Goal: Transaction & Acquisition: Purchase product/service

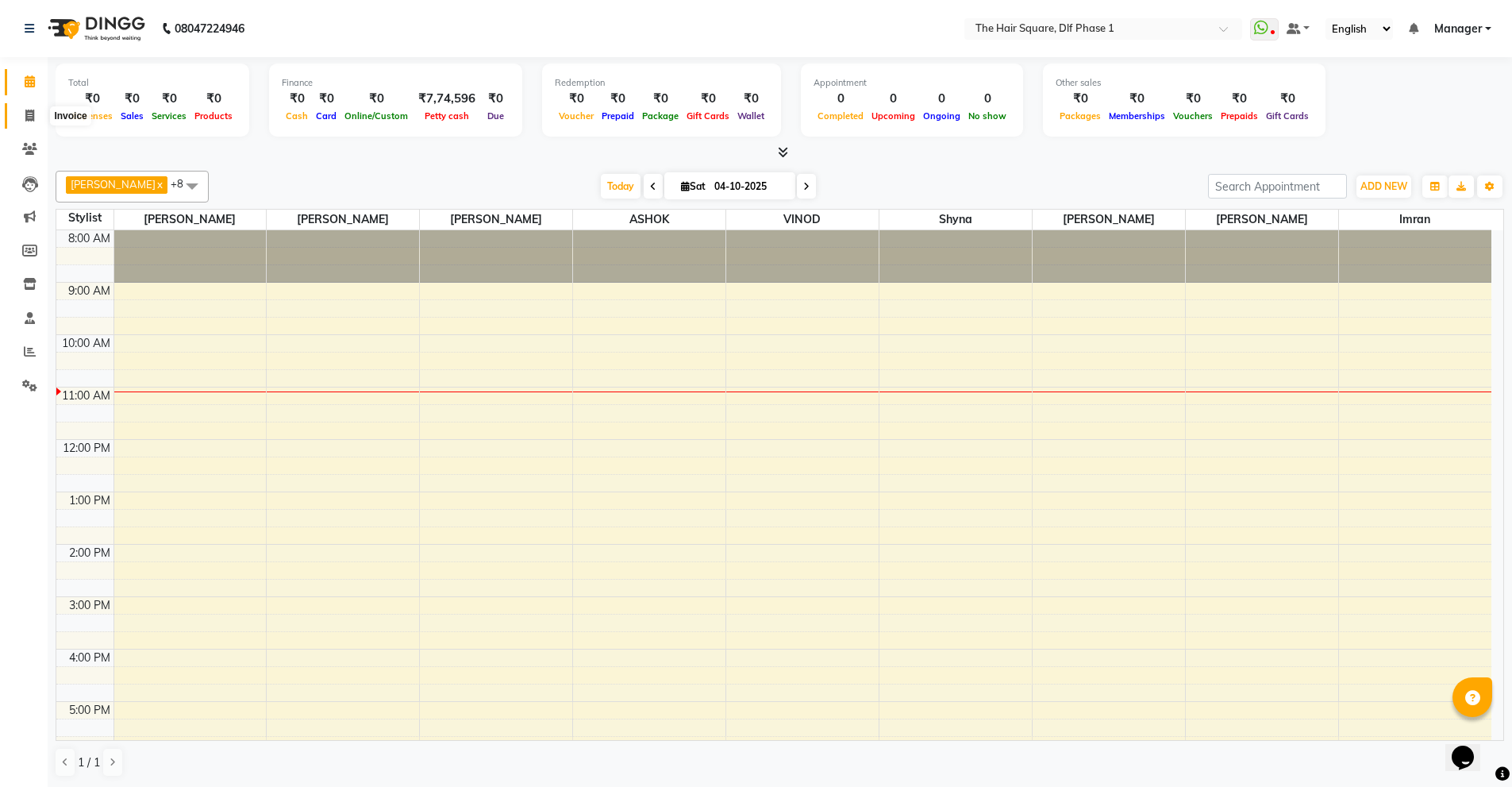
click at [32, 107] on span at bounding box center [30, 116] width 28 height 18
select select "service"
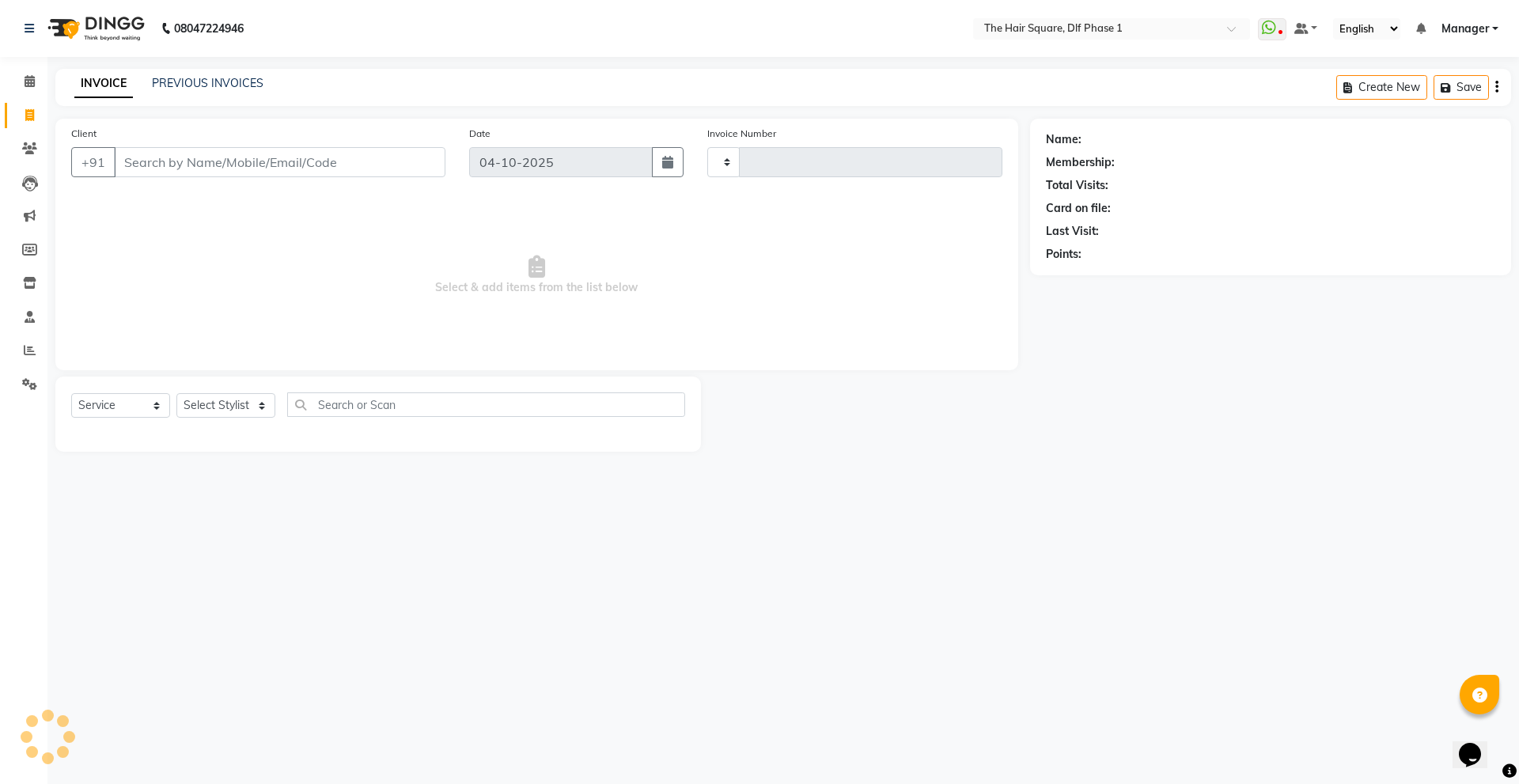
type input "2355"
select select "5766"
click at [269, 151] on input "Client" at bounding box center [280, 161] width 331 height 30
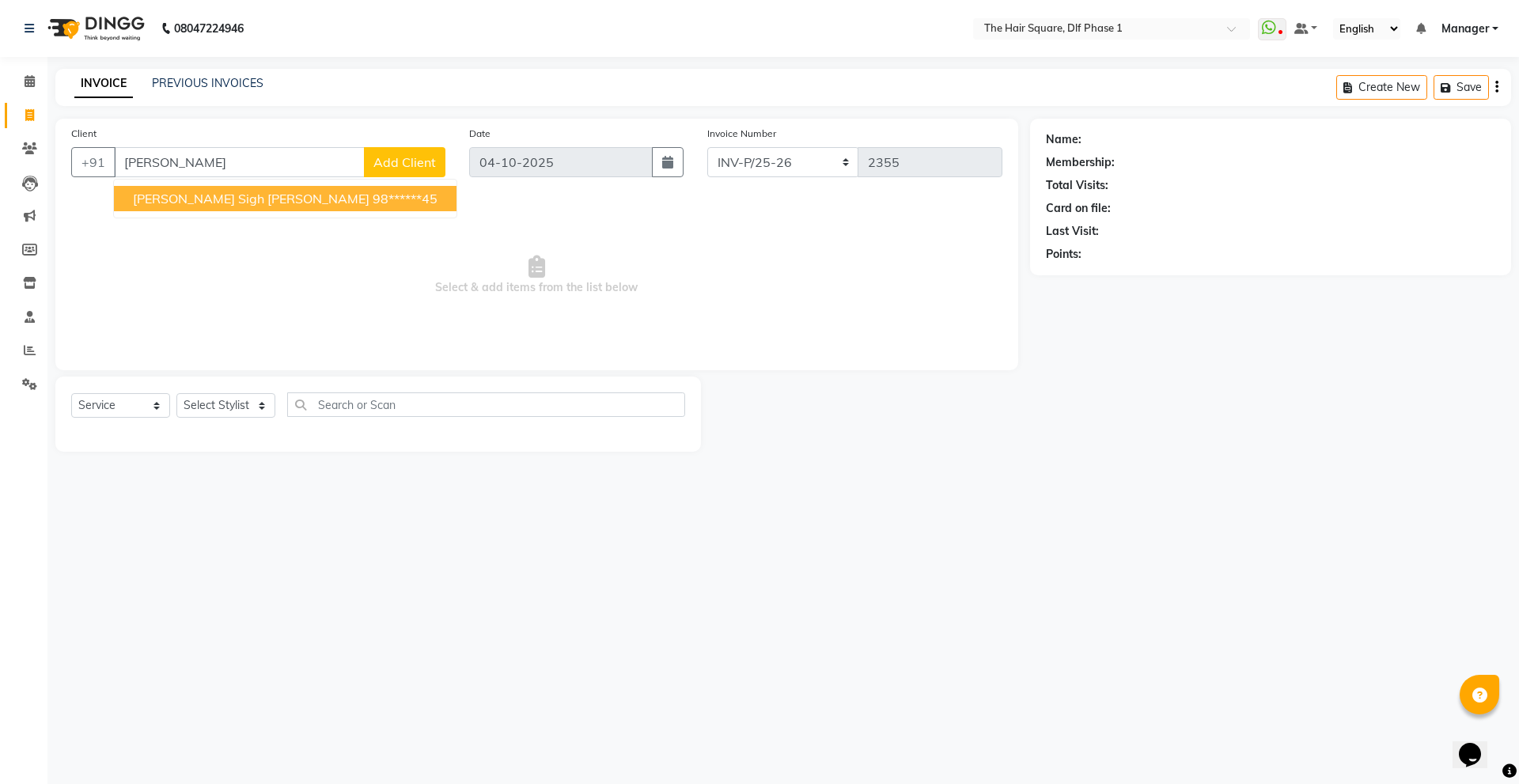
click at [373, 191] on ngb-highlight "98******45" at bounding box center [405, 198] width 65 height 16
type input "98******45"
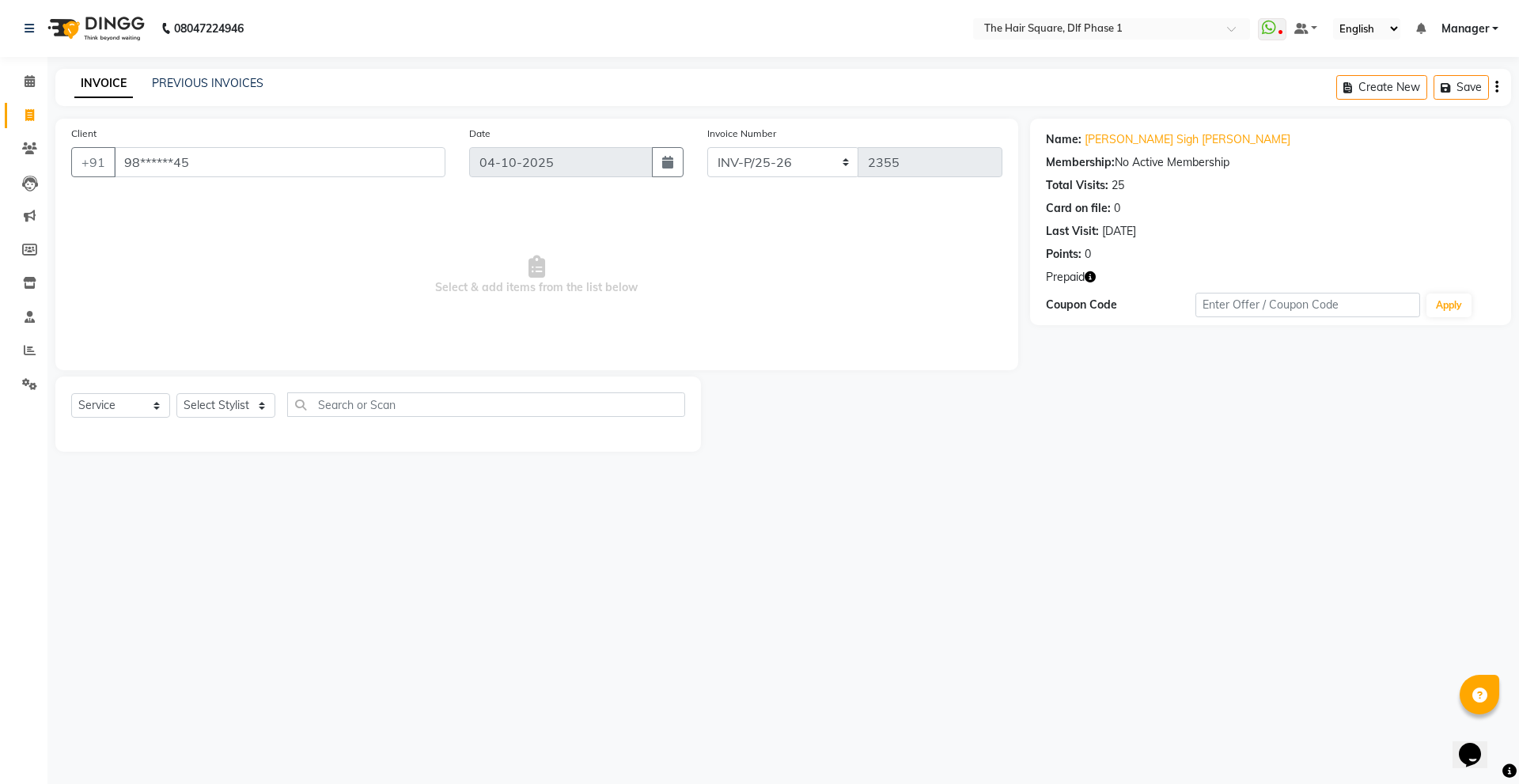
click at [1090, 275] on icon "button" at bounding box center [1089, 276] width 11 height 11
click at [254, 408] on select "Select Stylist [PERSON_NAME] AMIT [PERSON_NAME] [PERSON_NAME] [PERSON_NAME] Man…" at bounding box center [226, 405] width 99 height 25
select select "39560"
click at [177, 393] on select "Select Stylist [PERSON_NAME] AMIT [PERSON_NAME] [PERSON_NAME] [PERSON_NAME] Man…" at bounding box center [226, 405] width 99 height 25
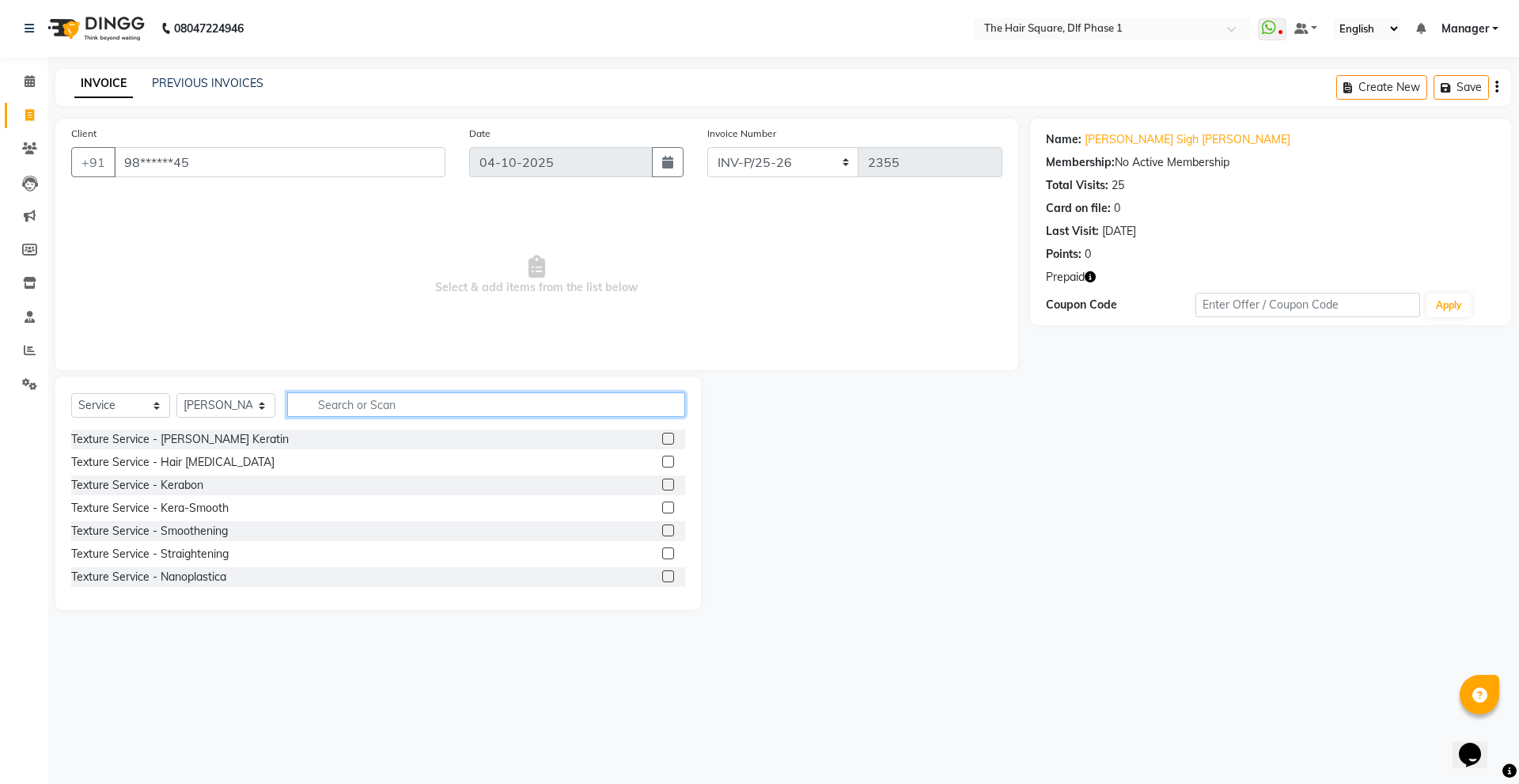
click at [391, 403] on input "text" at bounding box center [486, 404] width 398 height 25
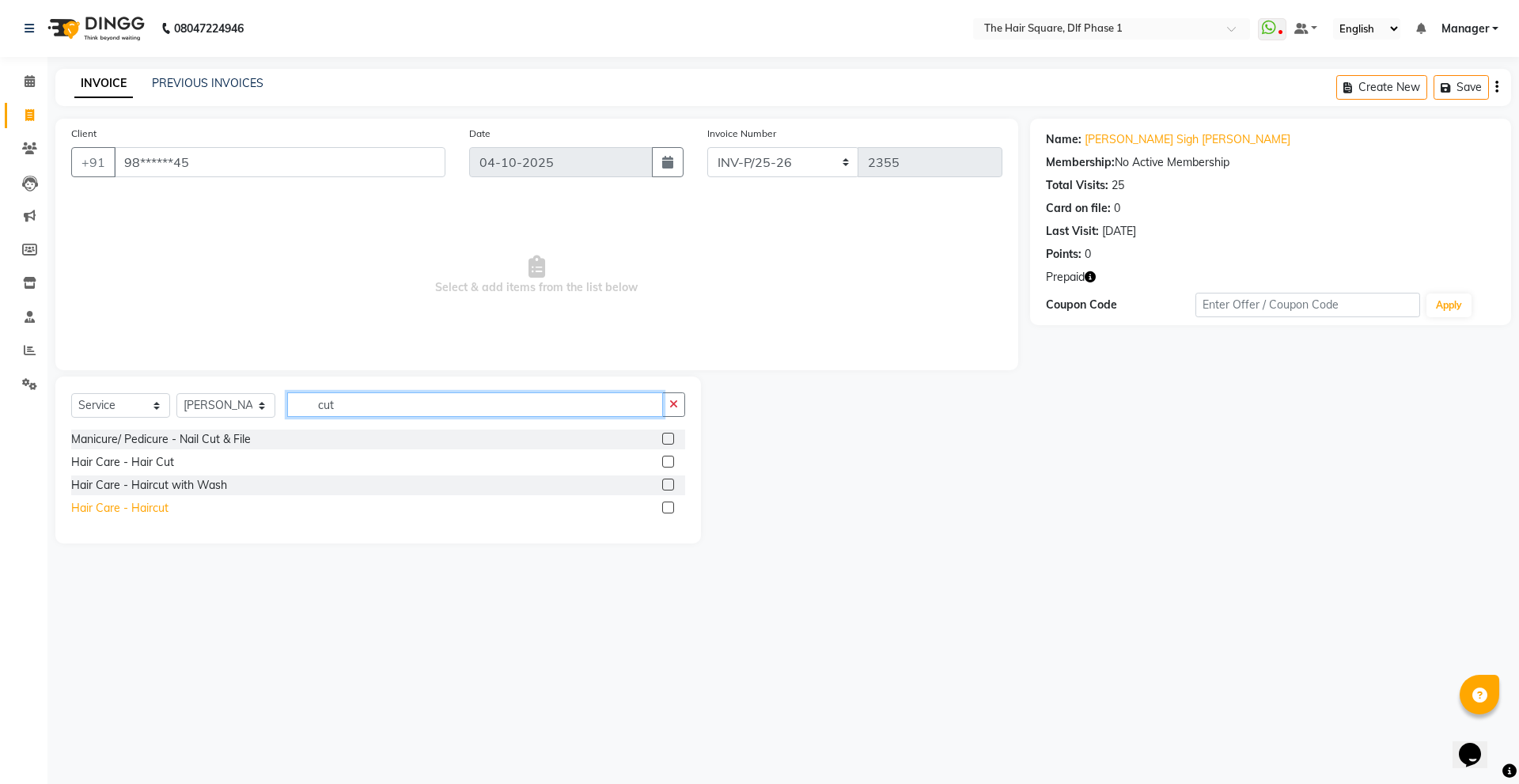
type input "cut"
click at [144, 511] on div "Hair Care - Haircut" at bounding box center [120, 508] width 98 height 17
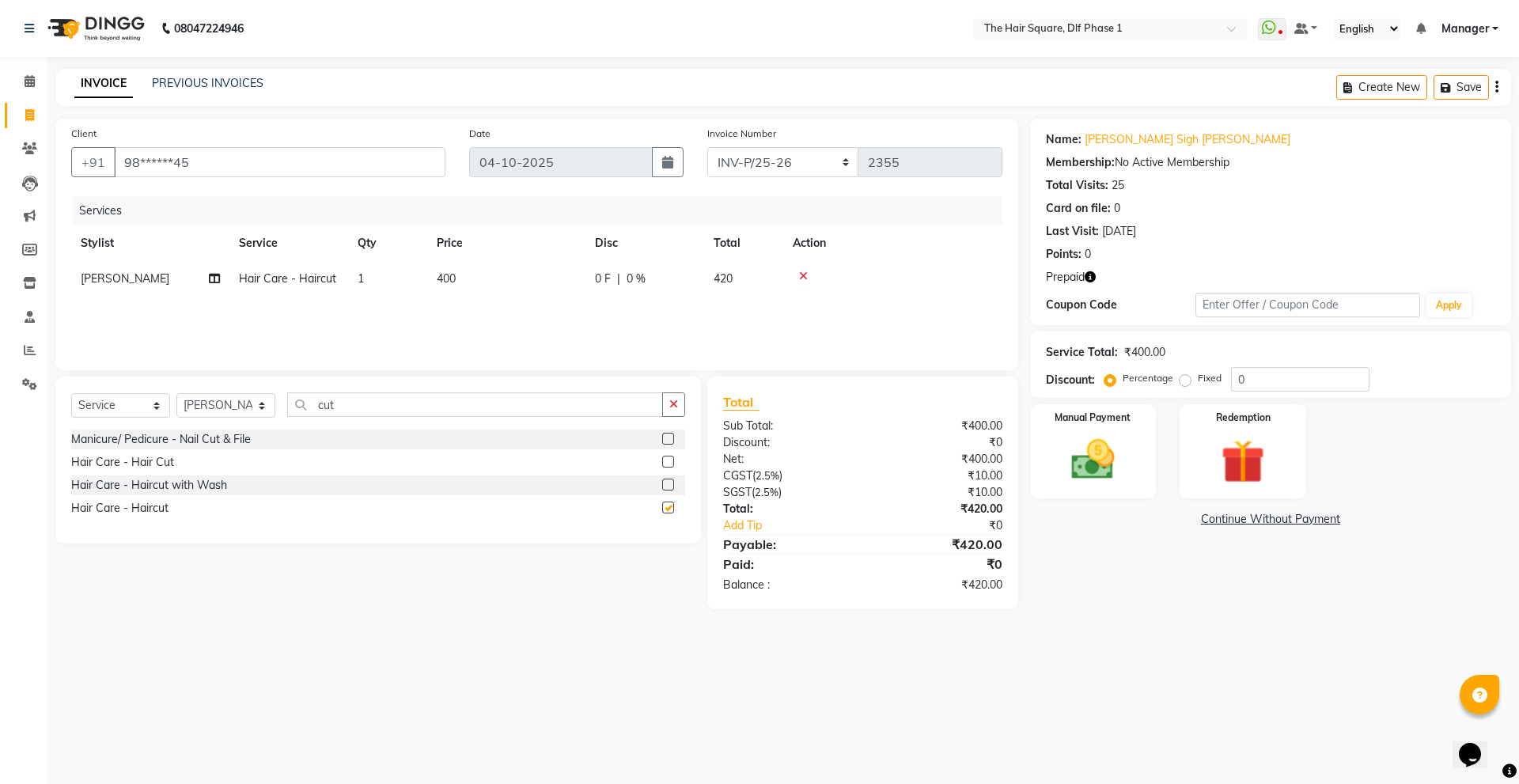
checkbox input "false"
drag, startPoint x: 371, startPoint y: 412, endPoint x: 268, endPoint y: 412, distance: 103.0
click at [268, 412] on div "Select Service Product Membership Package Voucher Prepaid Gift Card Select Styl…" at bounding box center [378, 411] width 613 height 37
type input "beard"
click at [164, 457] on div "Hair Care - [PERSON_NAME] Styling" at bounding box center [164, 462] width 186 height 17
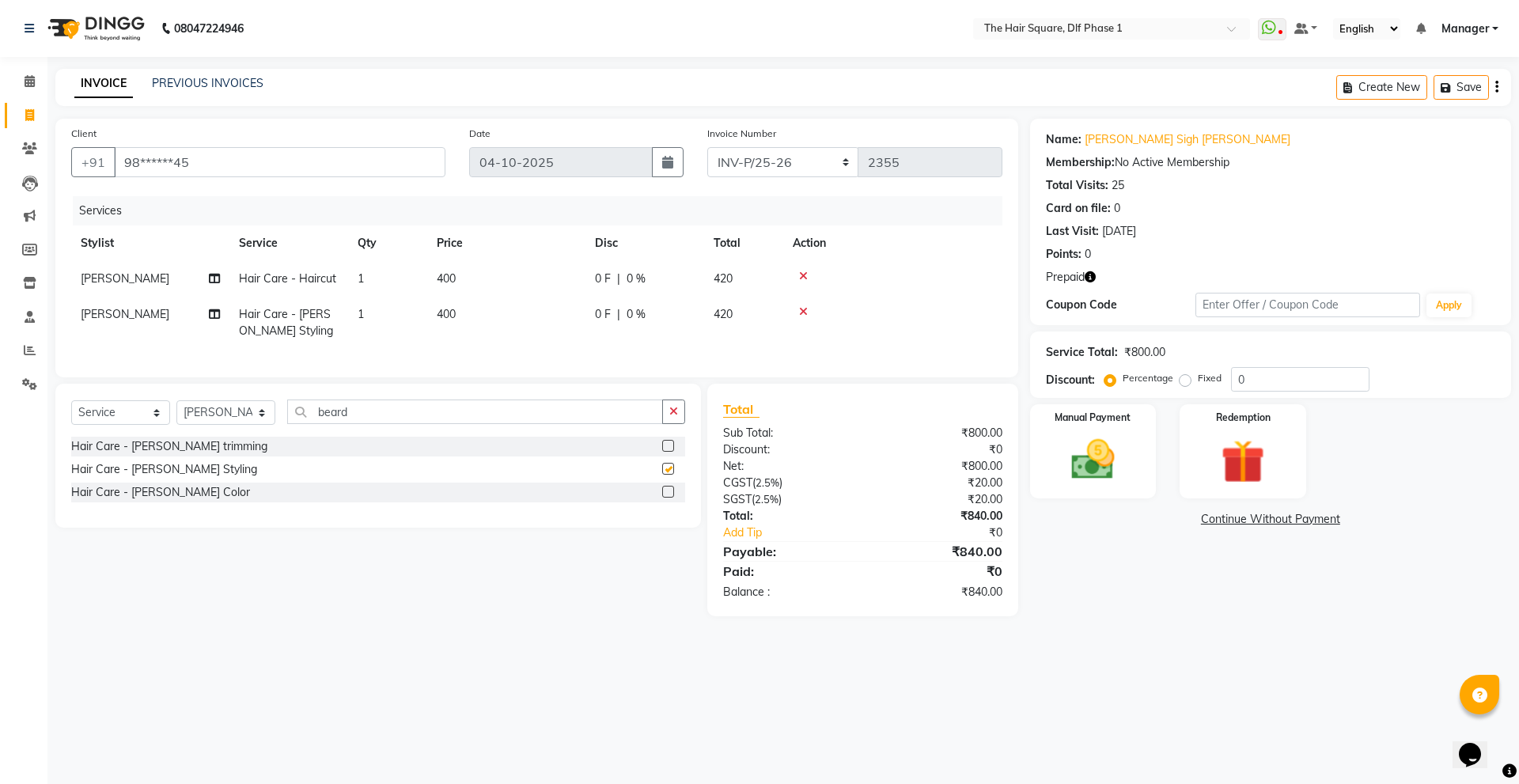
checkbox input "false"
click at [1089, 273] on icon "button" at bounding box center [1089, 276] width 11 height 11
drag, startPoint x: 1273, startPoint y: 381, endPoint x: 1191, endPoint y: 392, distance: 82.7
click at [1191, 392] on div "Service Total: ₹800.00 Discount: Percentage Fixed 0" at bounding box center [1270, 364] width 481 height 66
type input "25"
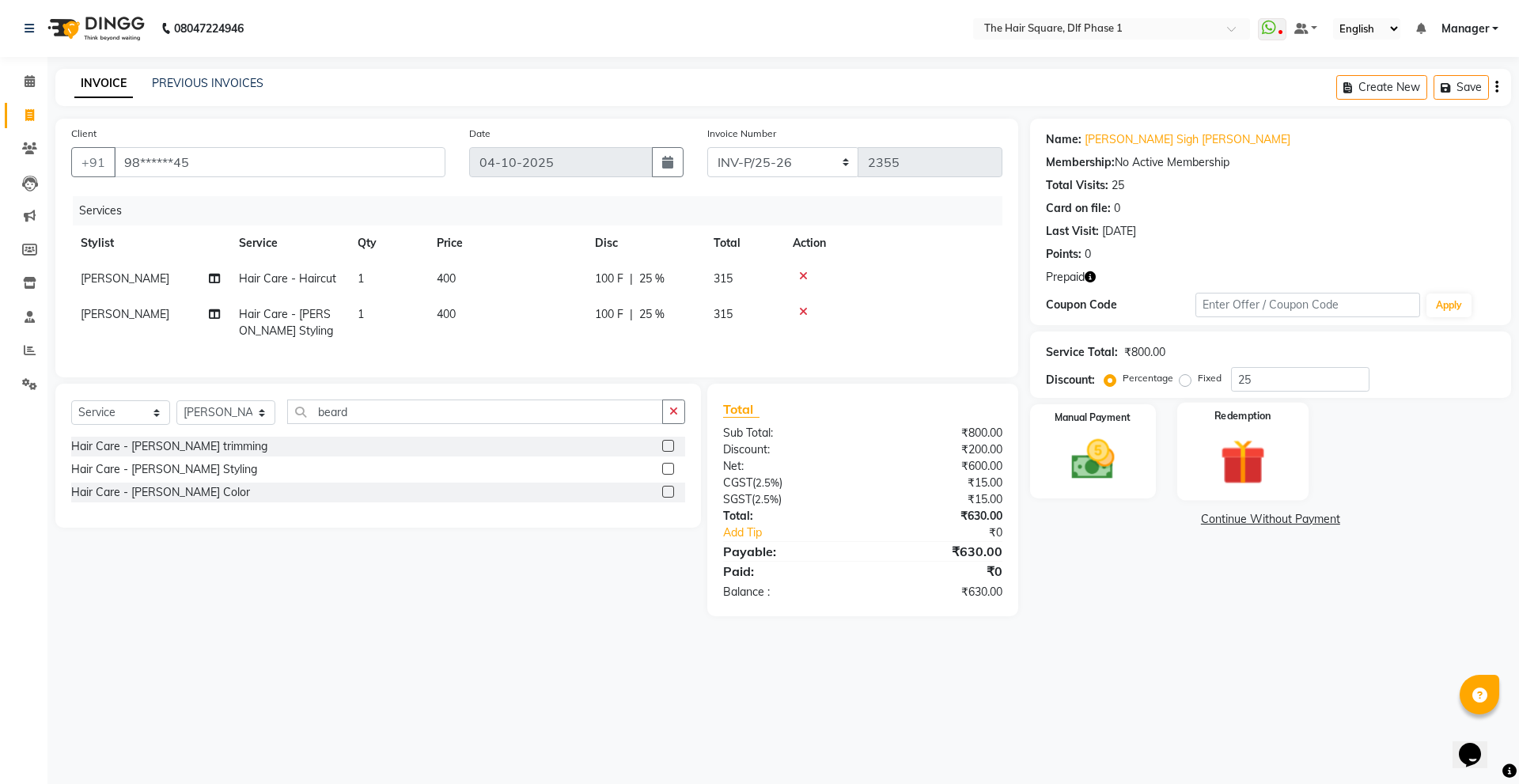
click at [1206, 471] on img at bounding box center [1242, 461] width 74 height 56
click at [1172, 529] on span "Prepaid 1" at bounding box center [1170, 520] width 52 height 18
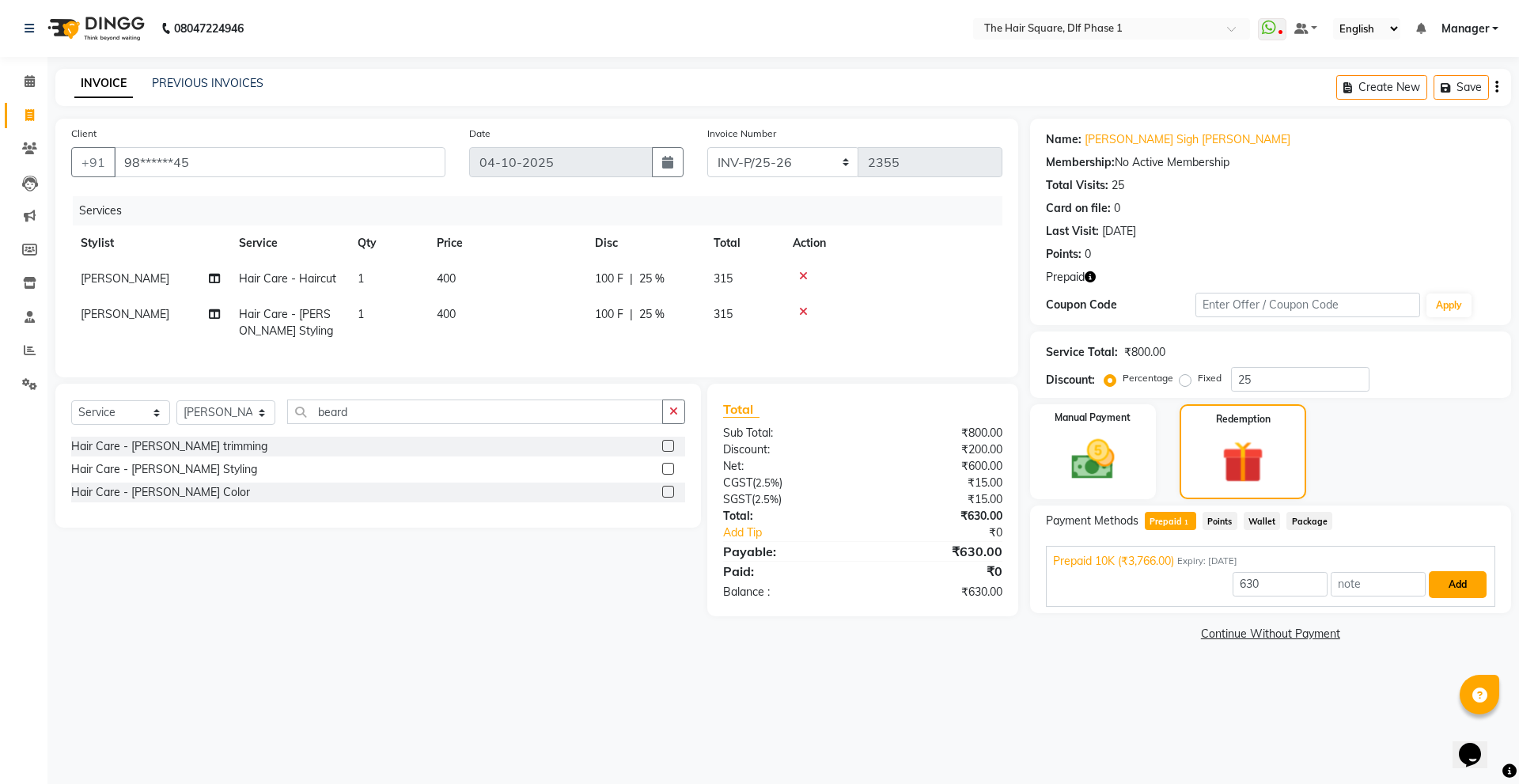
click at [1450, 594] on button "Add" at bounding box center [1457, 584] width 58 height 27
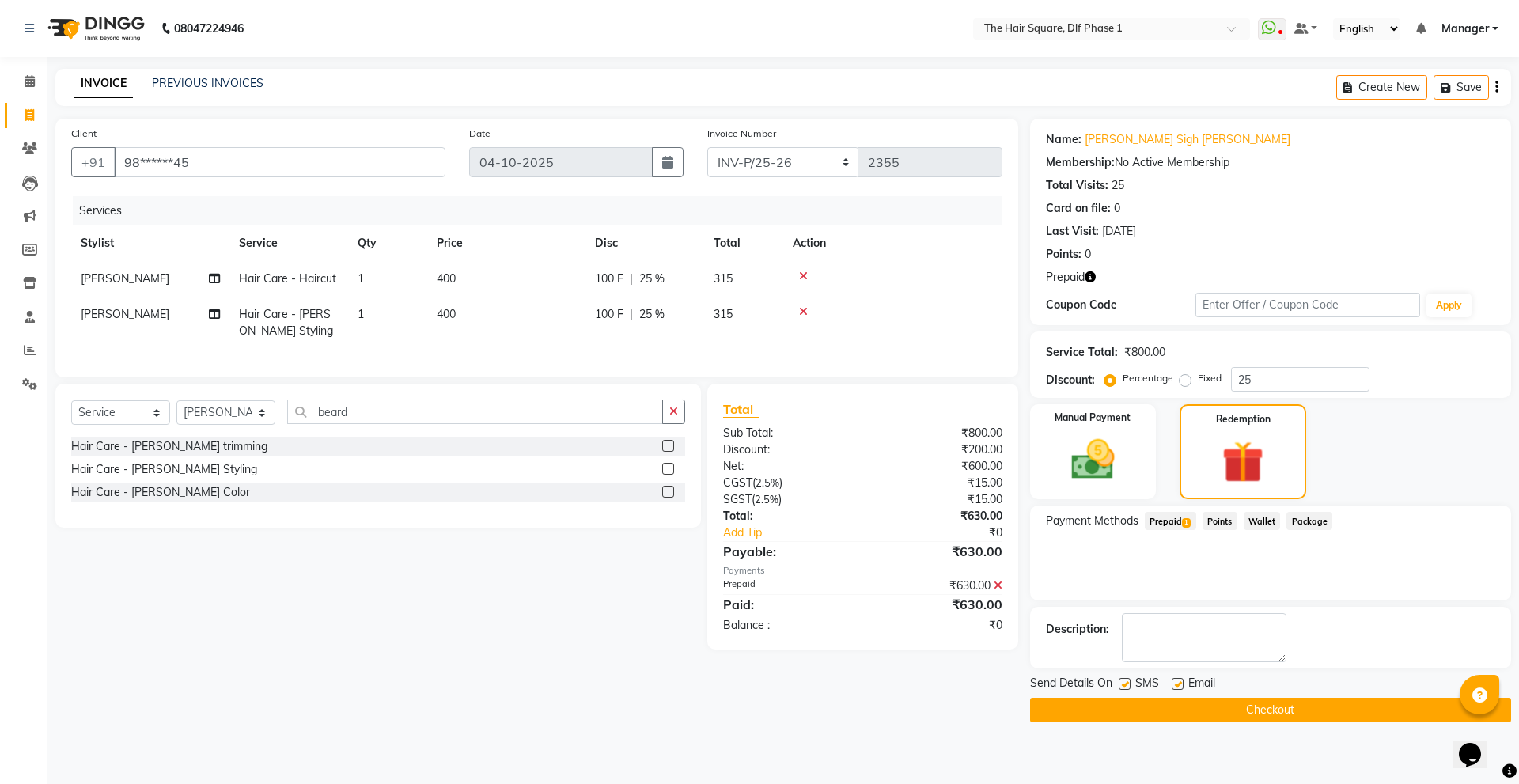
click at [1107, 713] on button "Checkout" at bounding box center [1270, 709] width 481 height 25
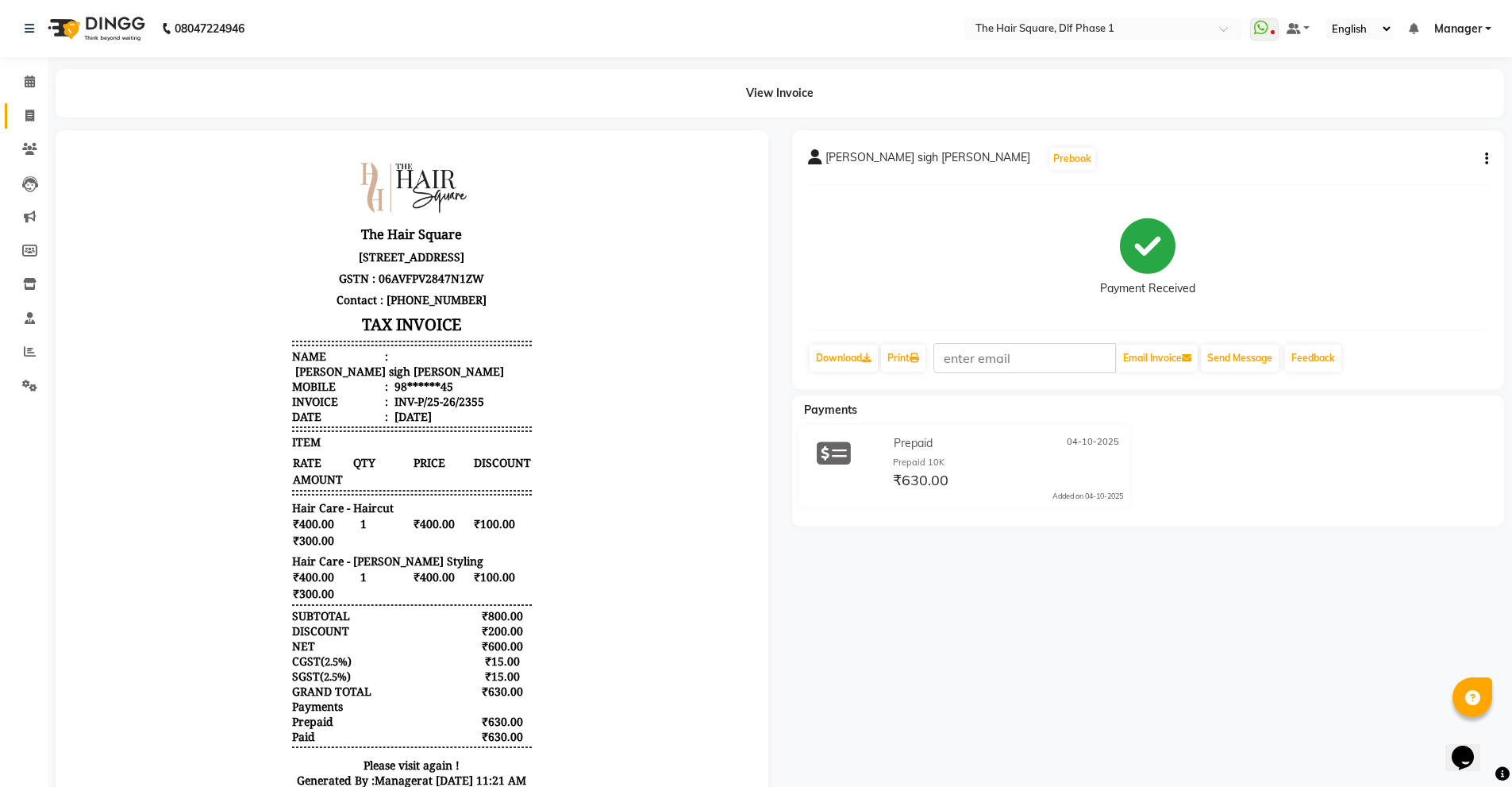
click at [35, 113] on span at bounding box center [30, 116] width 28 height 18
select select "service"
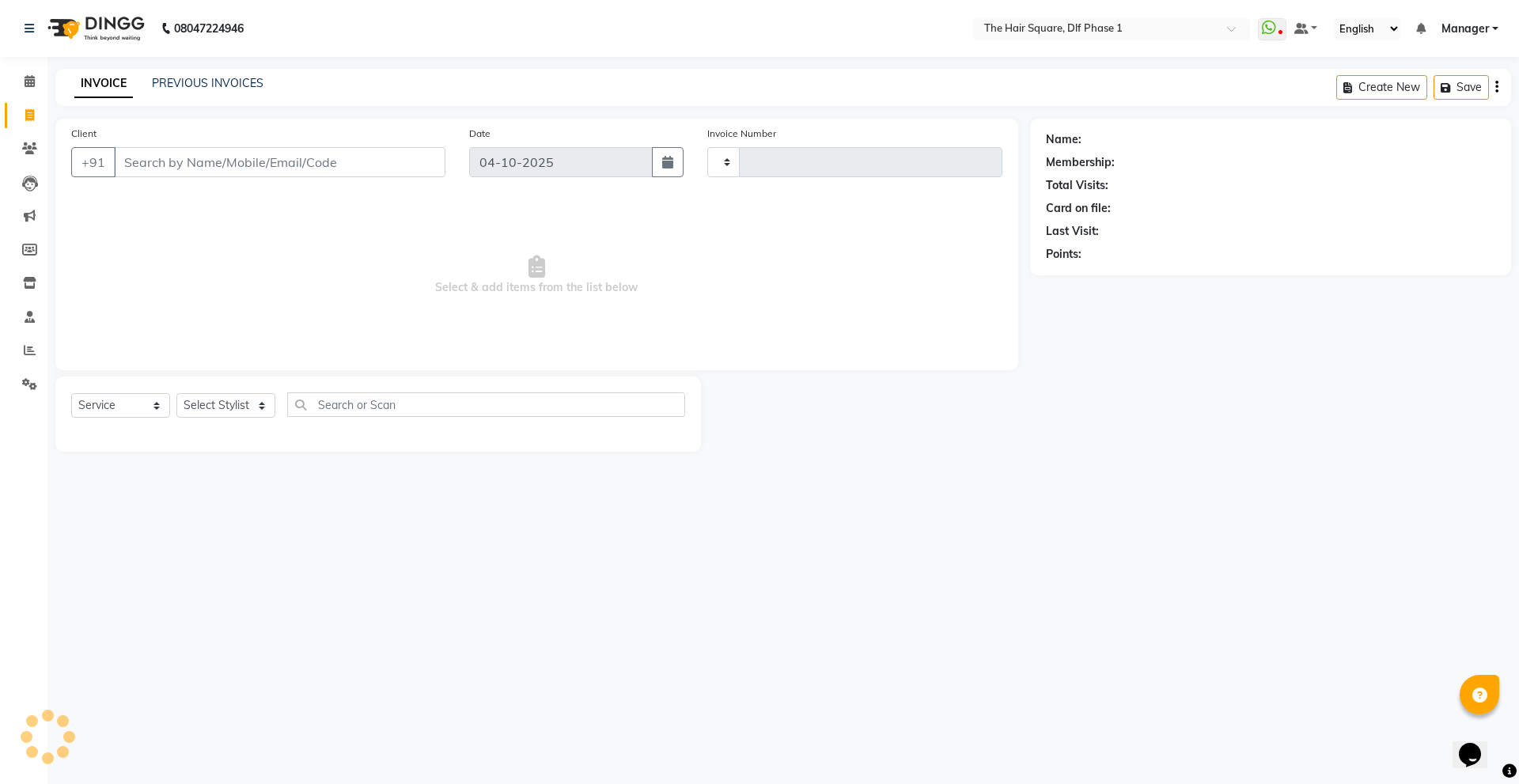
type input "2356"
select select "5766"
click at [36, 113] on span at bounding box center [30, 116] width 28 height 18
select select "5766"
select select "service"
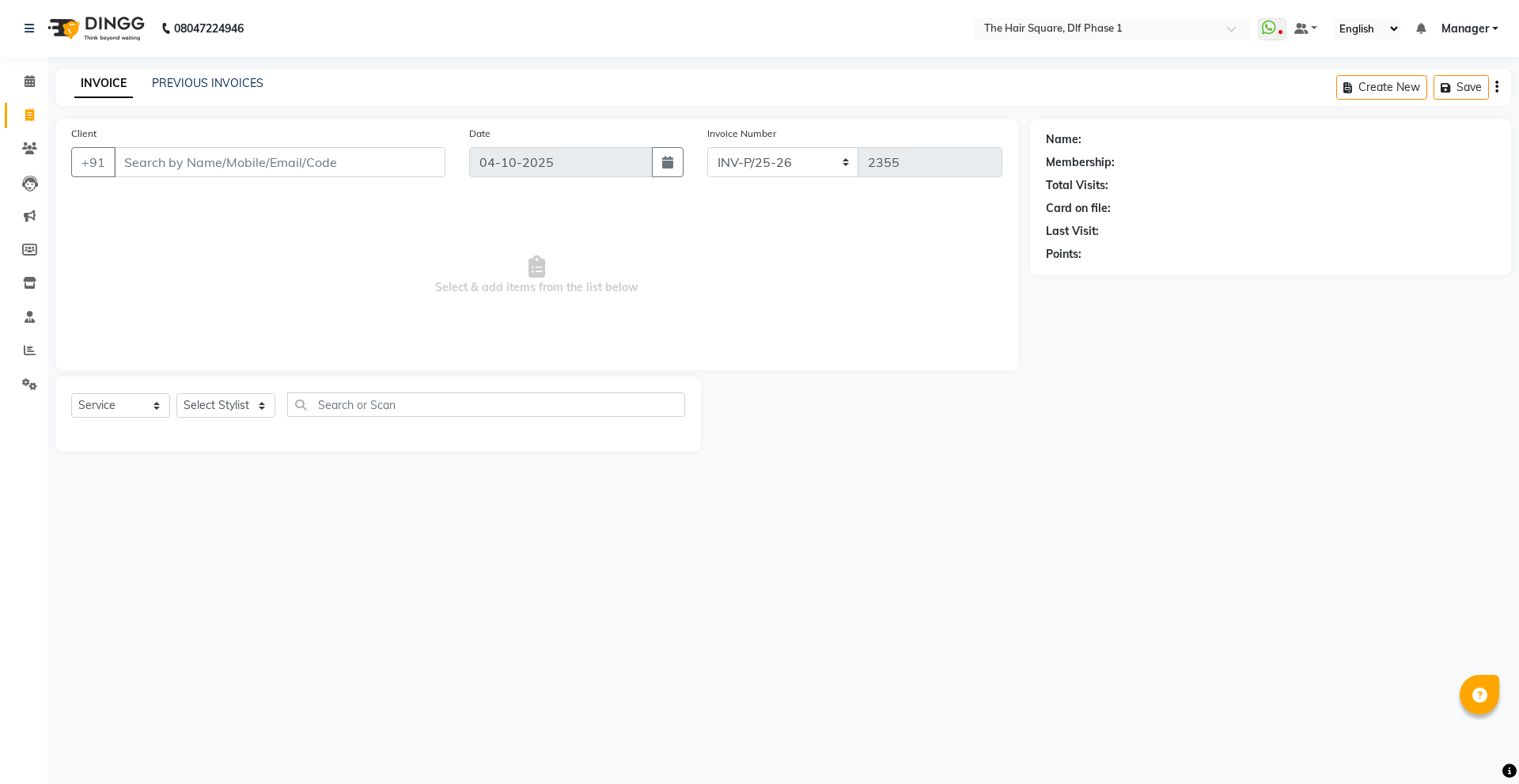
select select "5766"
select select "service"
click at [217, 82] on link "PREVIOUS INVOICES" at bounding box center [207, 82] width 111 height 14
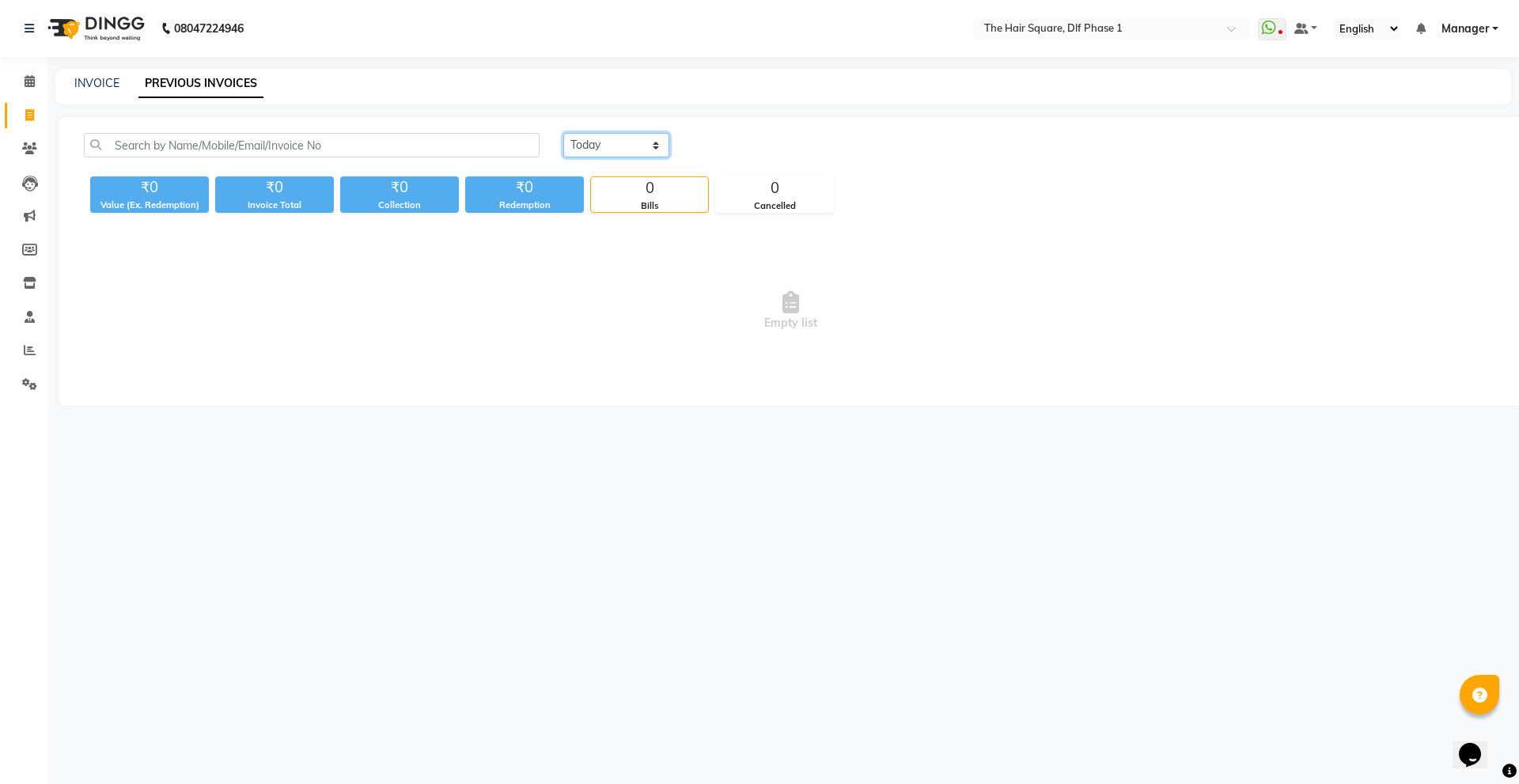
click at [630, 149] on select "Today Yesterday Custom Range" at bounding box center [616, 144] width 106 height 25
select select "yesterday"
click at [563, 133] on select "Today Yesterday Custom Range" at bounding box center [616, 144] width 106 height 25
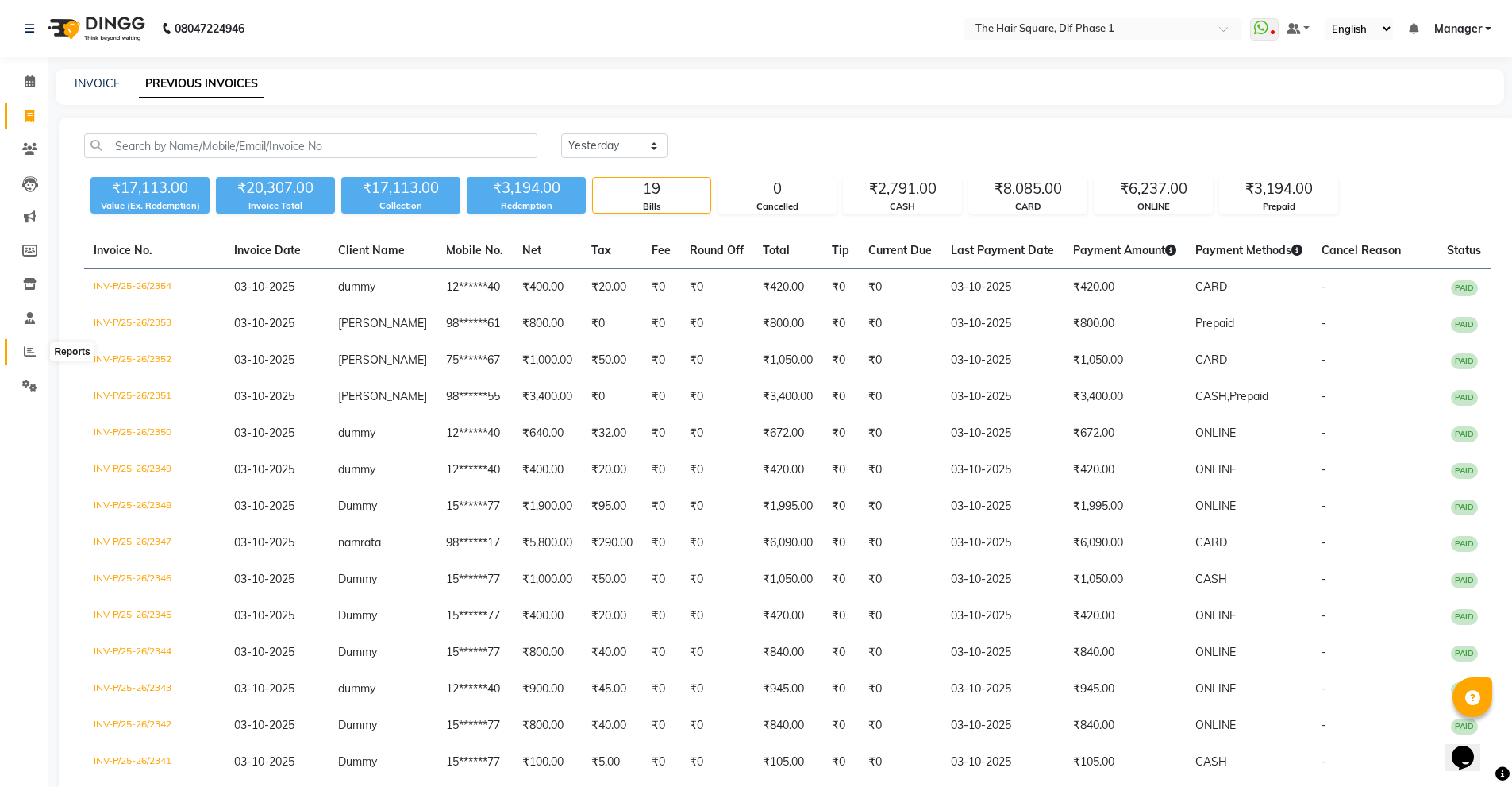
click at [38, 350] on span at bounding box center [30, 351] width 28 height 18
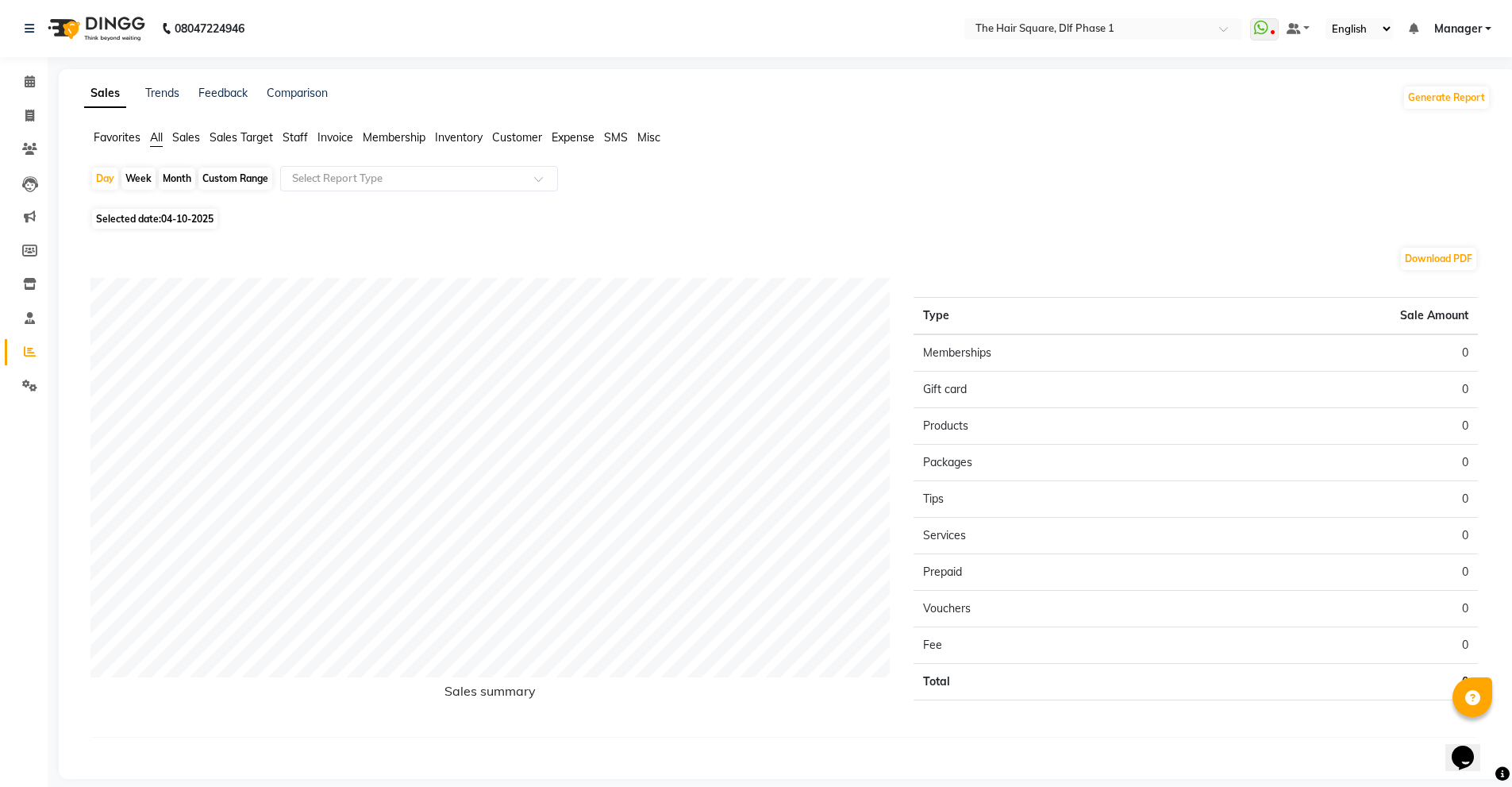
click at [297, 142] on span "Staff" at bounding box center [295, 137] width 26 height 14
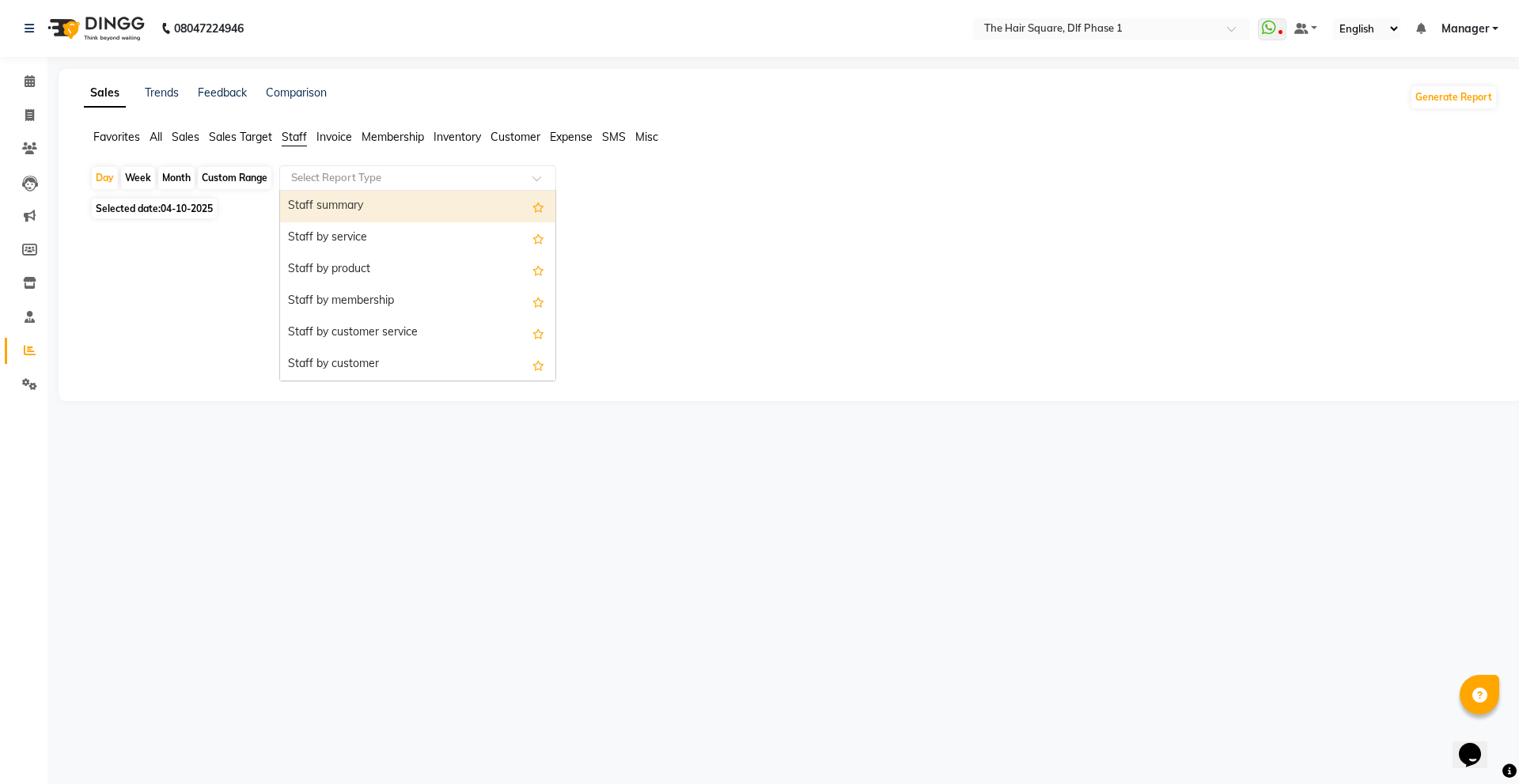
click at [356, 184] on input "text" at bounding box center [402, 178] width 228 height 16
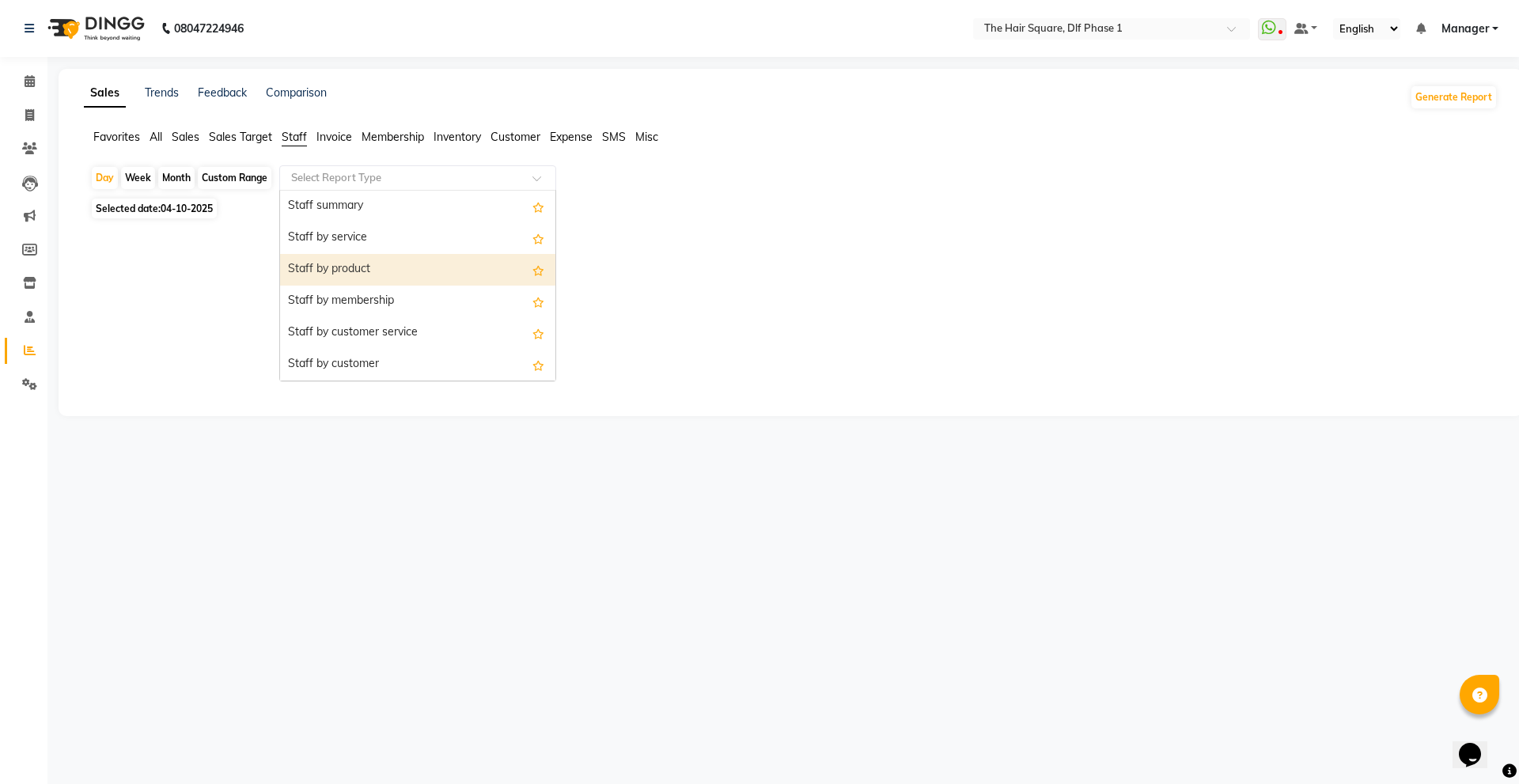
click at [371, 269] on div "Staff by product" at bounding box center [418, 269] width 275 height 31
click at [378, 166] on div "Select Report Type × Staff by product ×" at bounding box center [418, 178] width 277 height 25
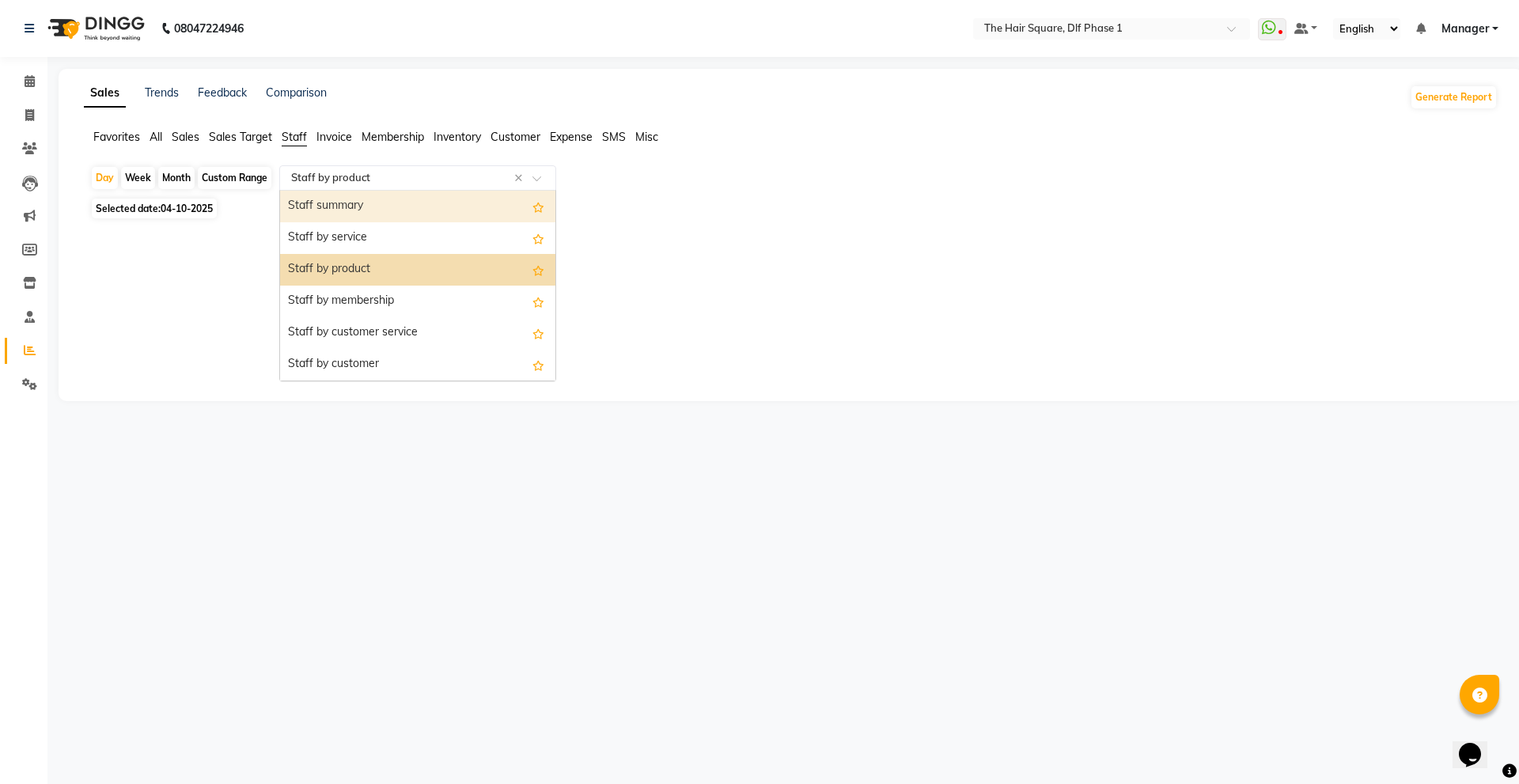
click at [394, 205] on div "Staff summary" at bounding box center [418, 206] width 275 height 31
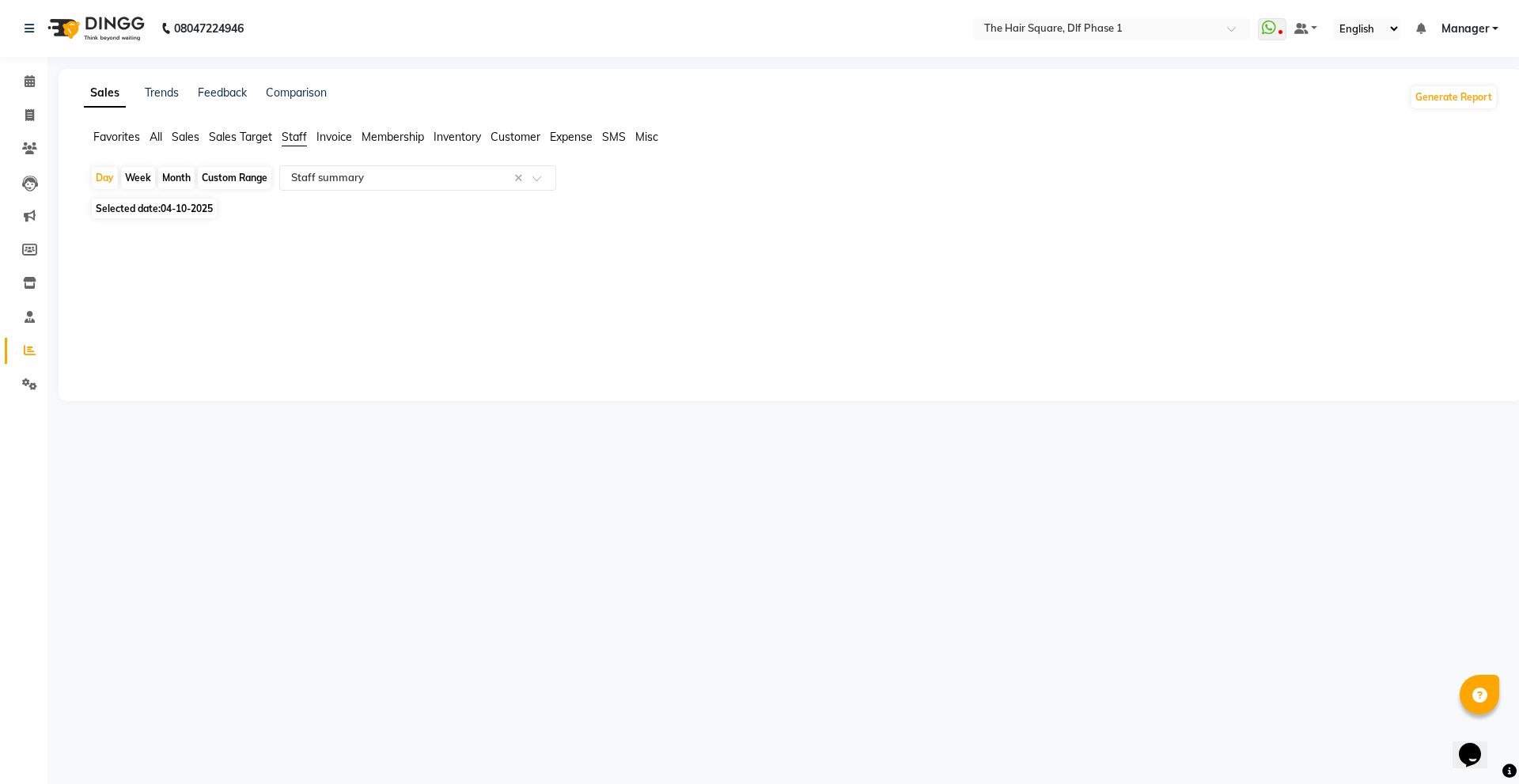
click at [143, 210] on span "Selected date: 04-10-2025" at bounding box center [154, 208] width 125 height 20
select select "10"
select select "2025"
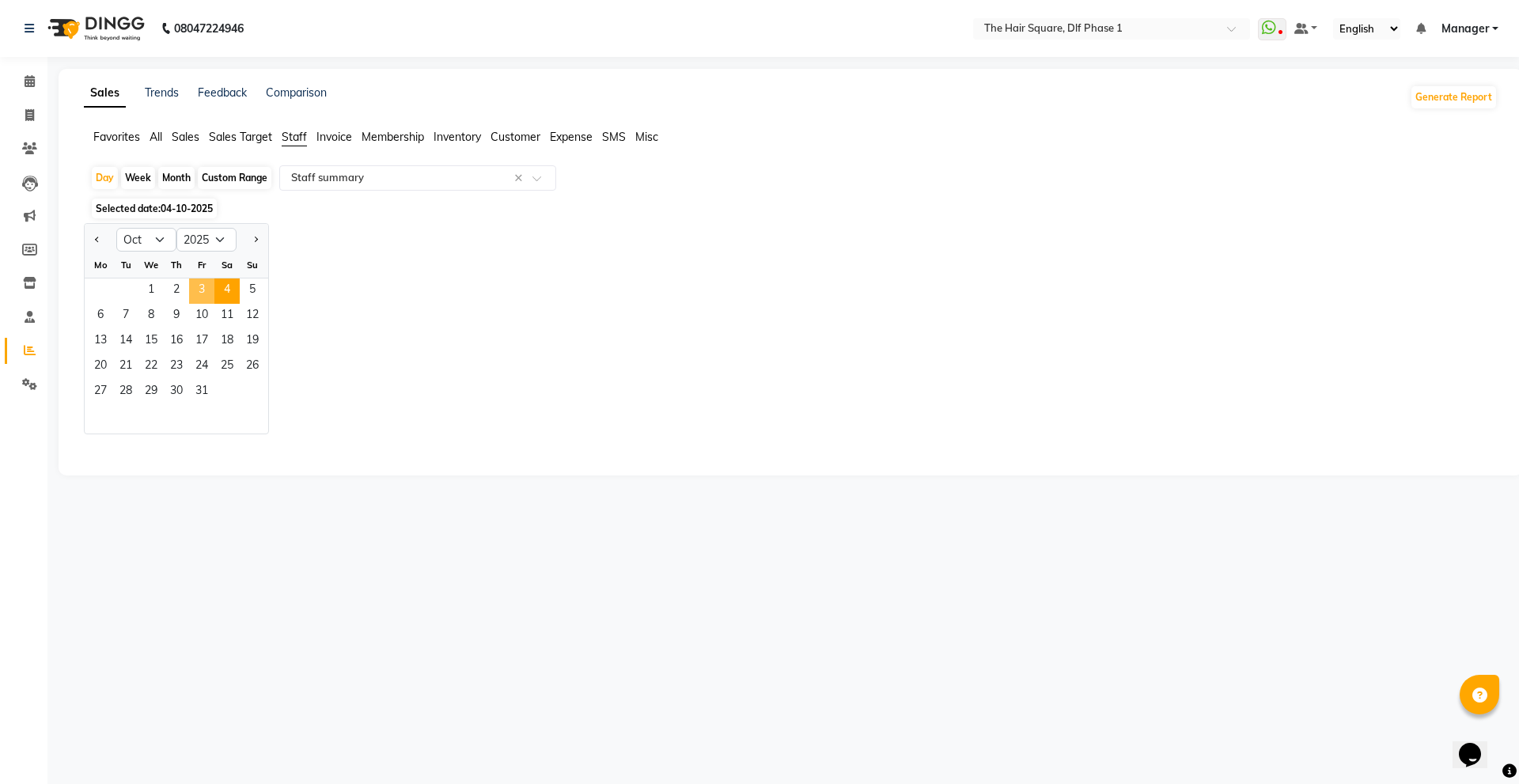
click at [212, 297] on span "3" at bounding box center [202, 291] width 25 height 25
select select "full_report"
select select "csv"
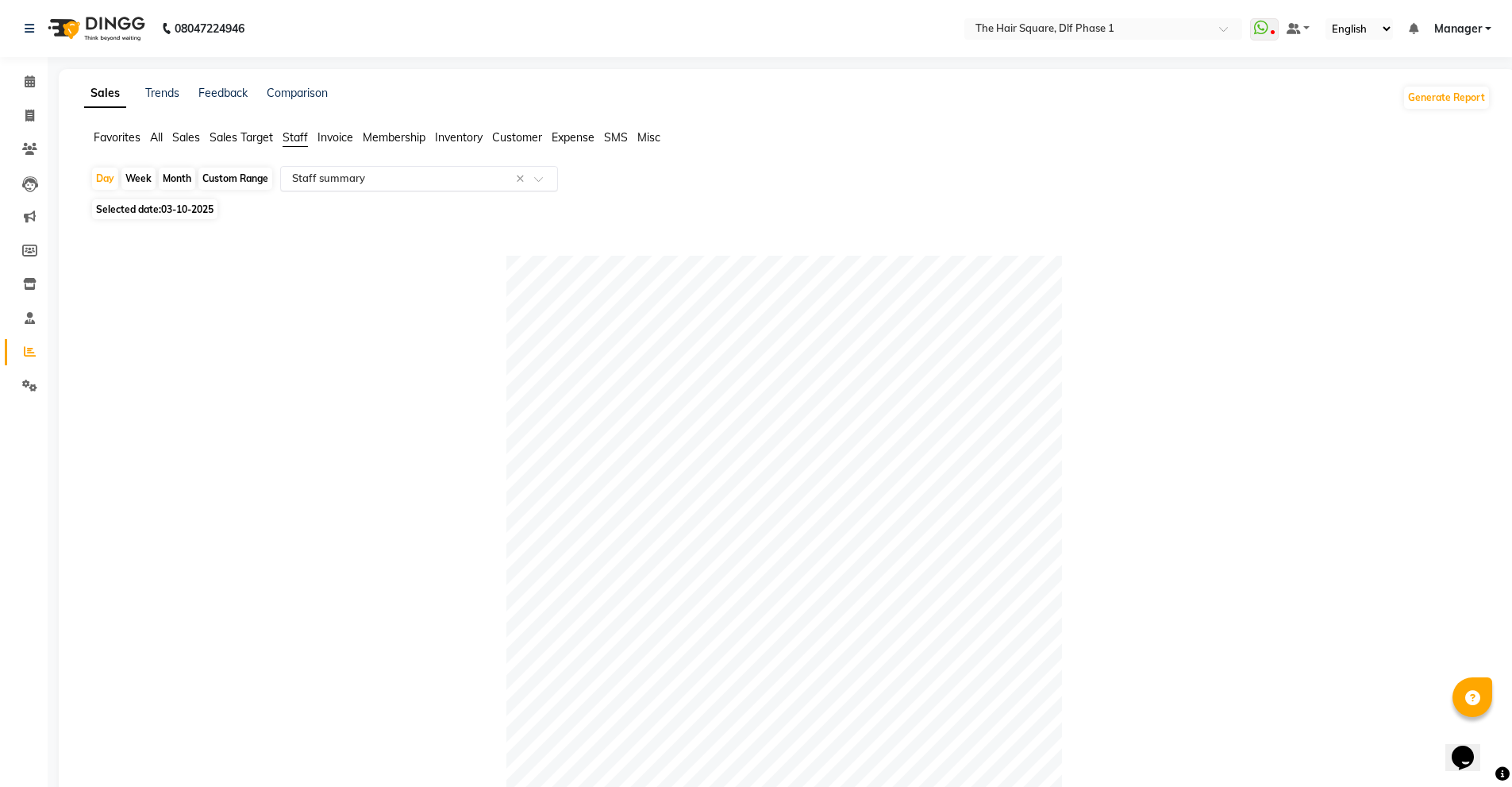
click at [443, 184] on input "text" at bounding box center [403, 178] width 228 height 16
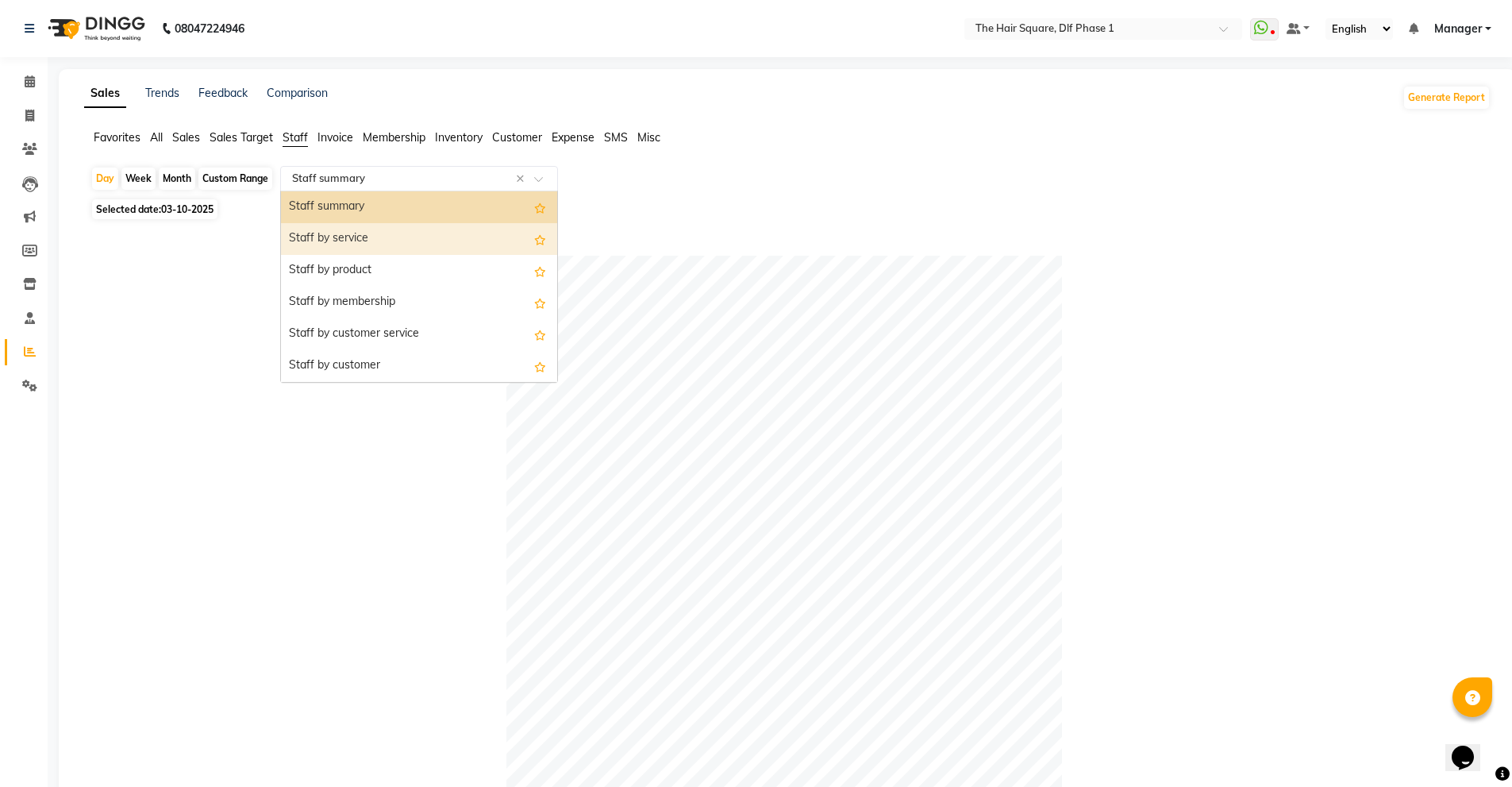
click at [453, 244] on div "Staff by service" at bounding box center [419, 239] width 276 height 32
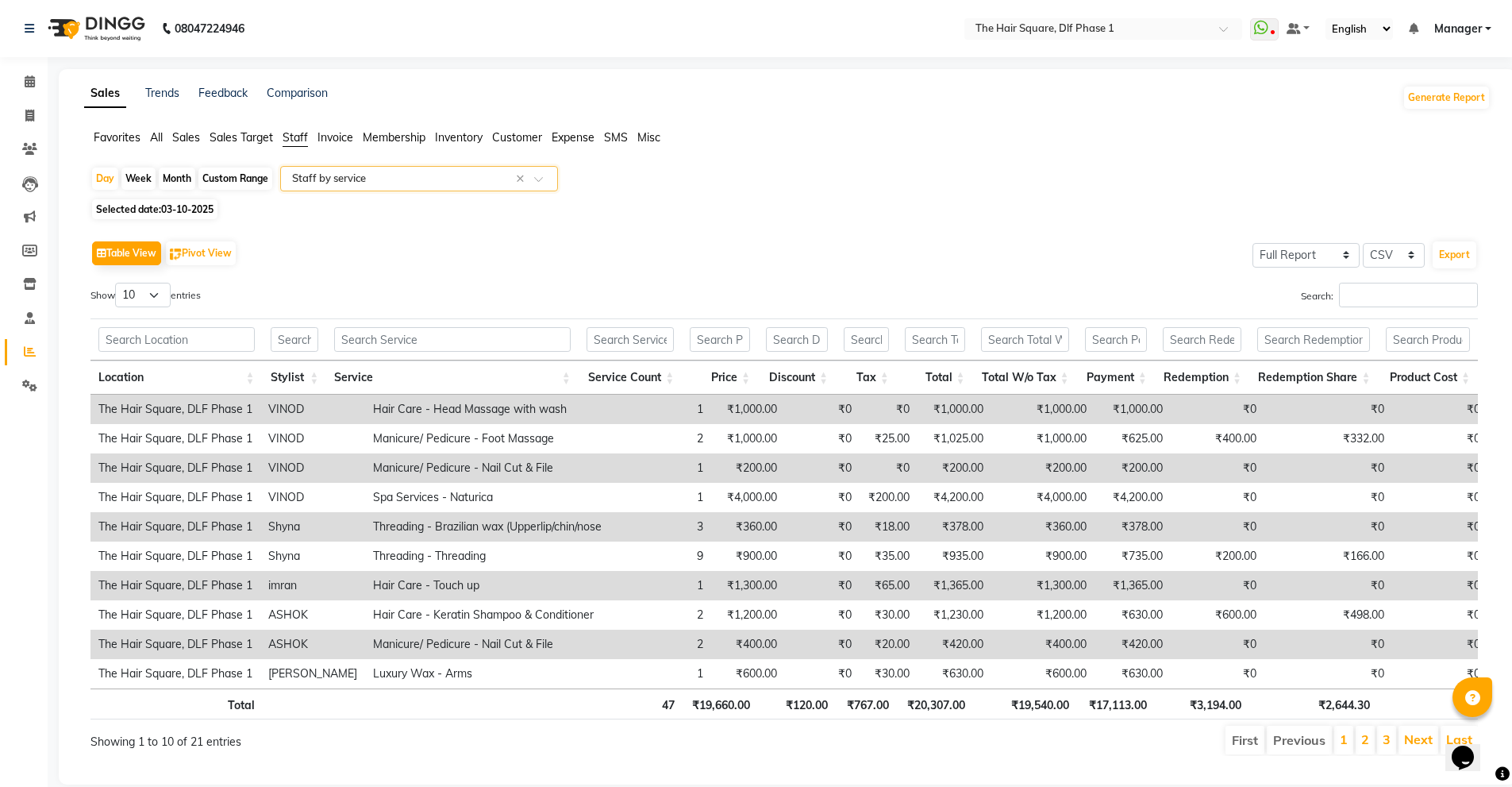
scroll to position [33, 0]
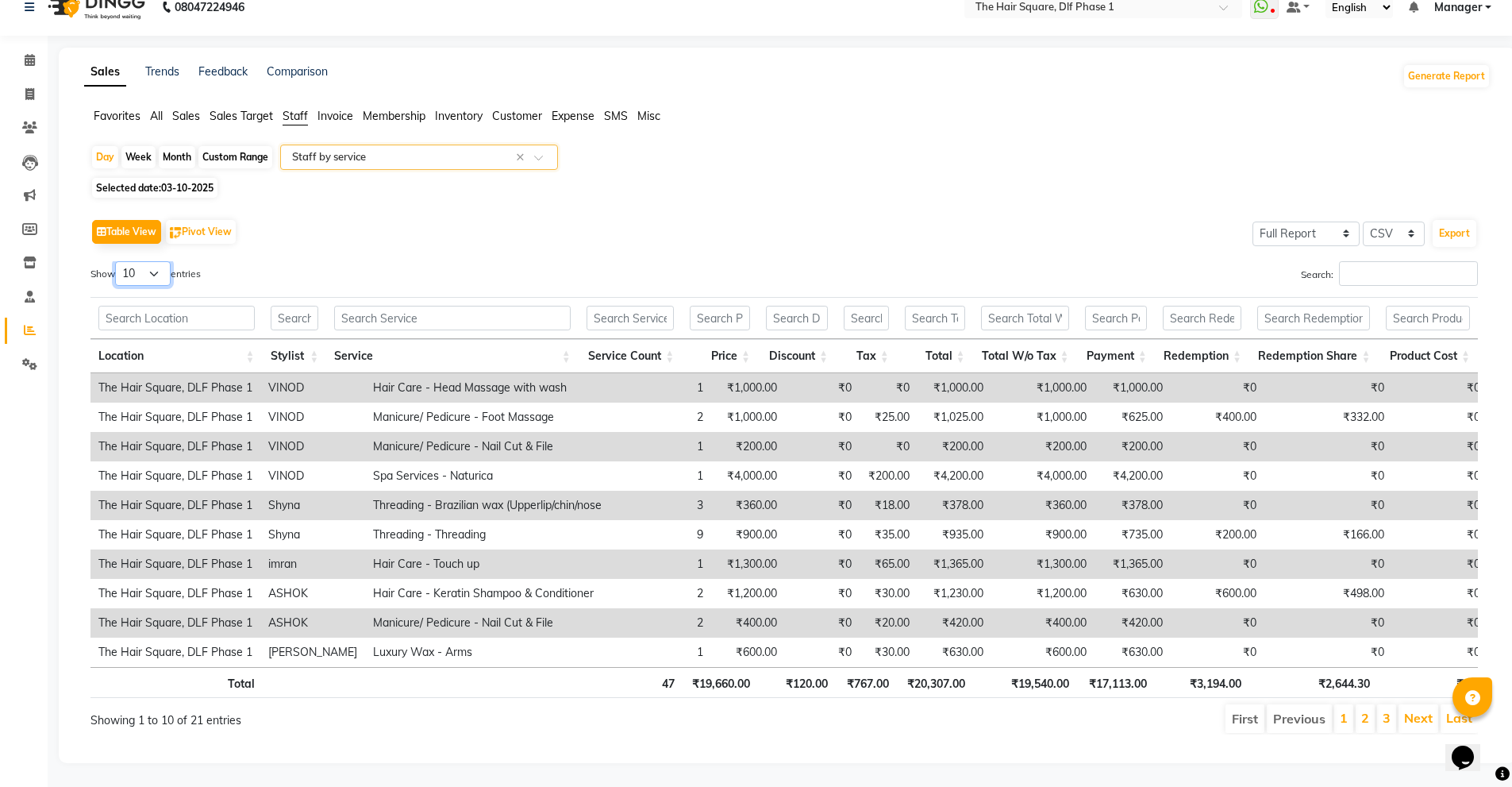
click at [136, 261] on select "10 25 50 100" at bounding box center [142, 273] width 55 height 25
select select "50"
click at [118, 261] on select "10 25 50 100" at bounding box center [142, 273] width 55 height 25
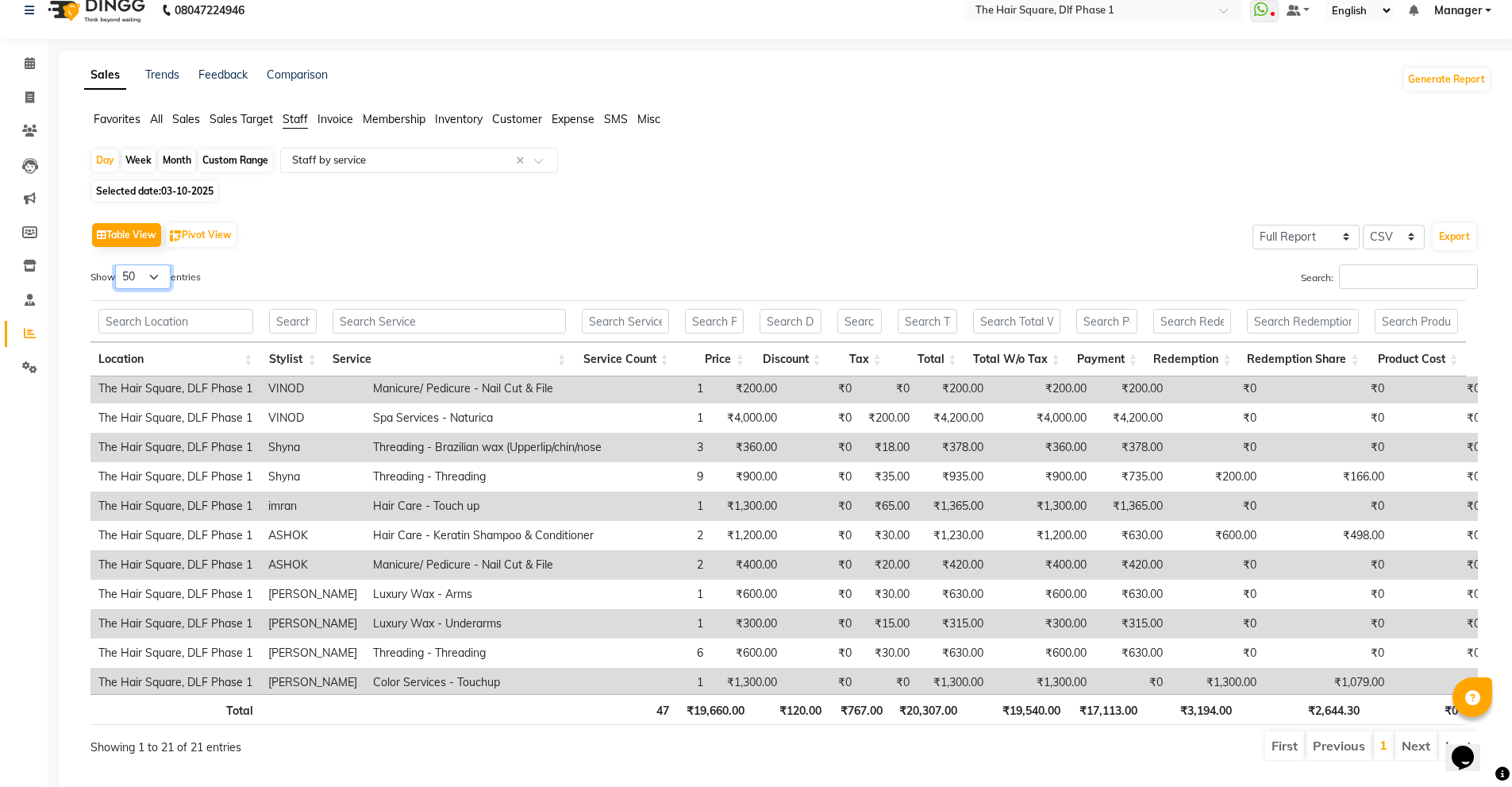
scroll to position [0, 0]
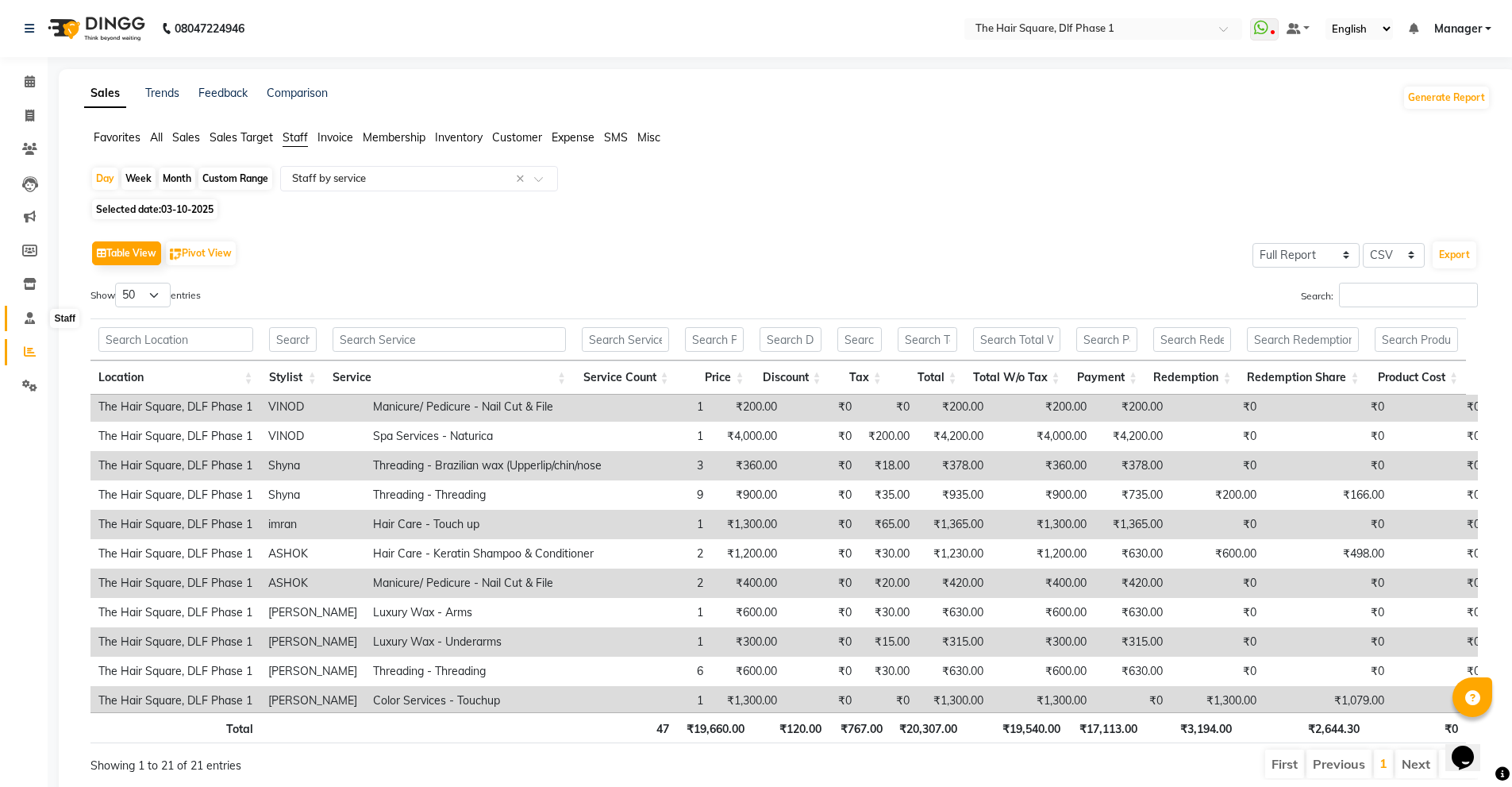
click at [27, 319] on icon at bounding box center [30, 318] width 10 height 12
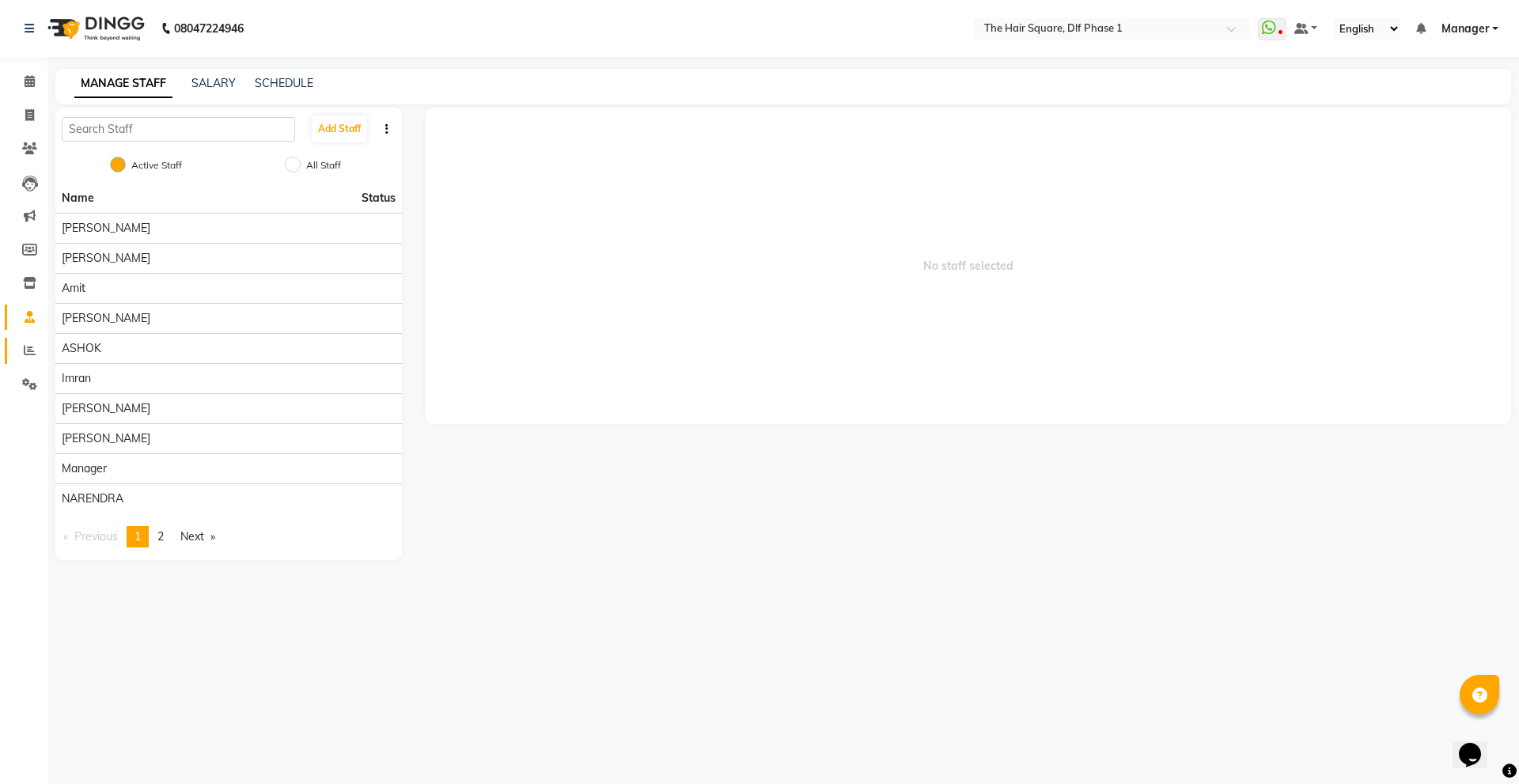
click at [43, 353] on div "Add Staff Active Staff All Staff Name Status Abdul ALIZA Amit AMIT ASHOK imran …" at bounding box center [229, 334] width 370 height 453
click at [31, 353] on icon at bounding box center [30, 350] width 12 height 12
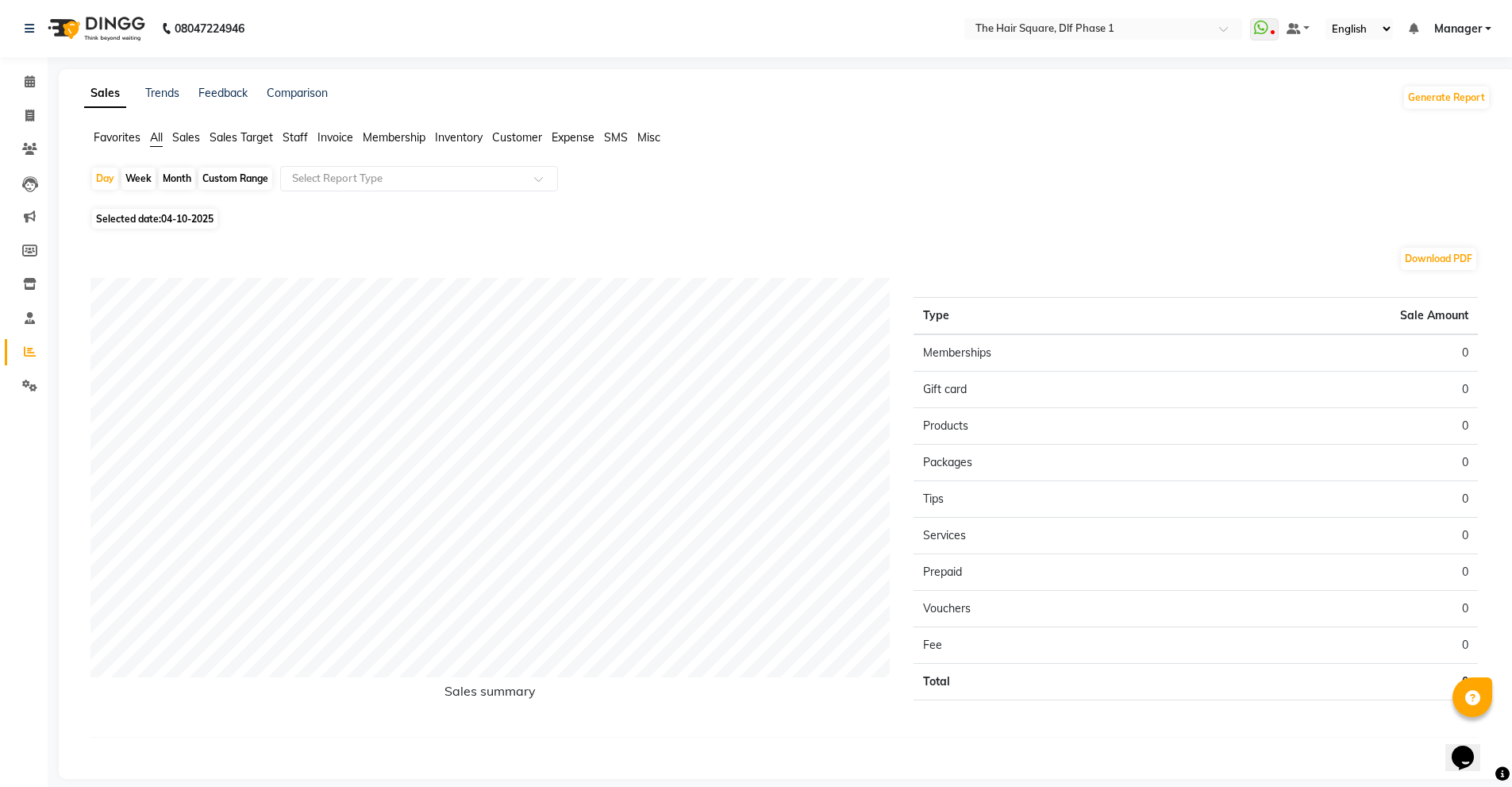
click at [191, 221] on span "04-10-2025" at bounding box center [187, 219] width 52 height 12
select select "10"
select select "2025"
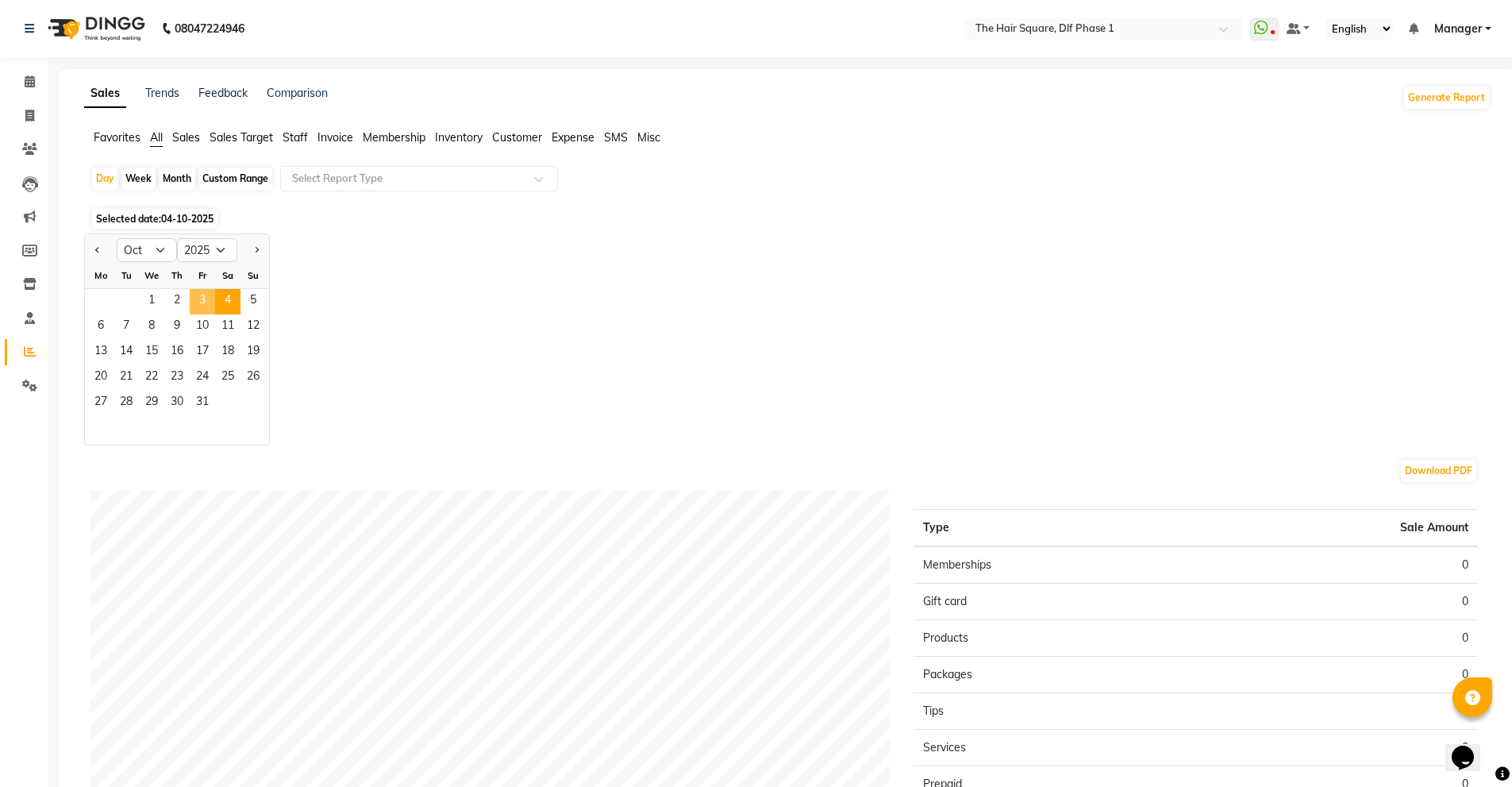
click at [207, 303] on span "3" at bounding box center [203, 302] width 26 height 26
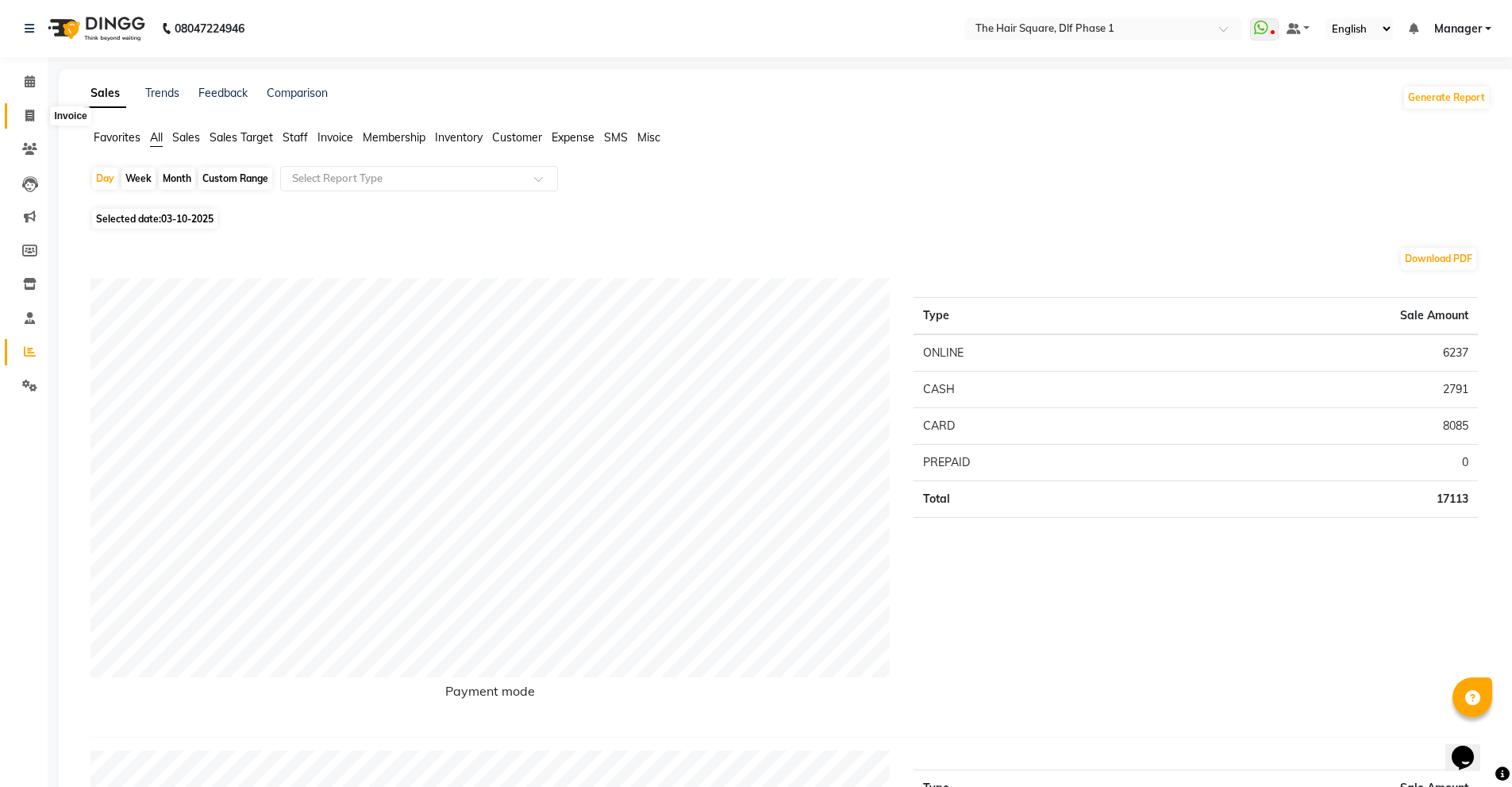
click at [26, 122] on span at bounding box center [30, 116] width 28 height 18
select select "service"
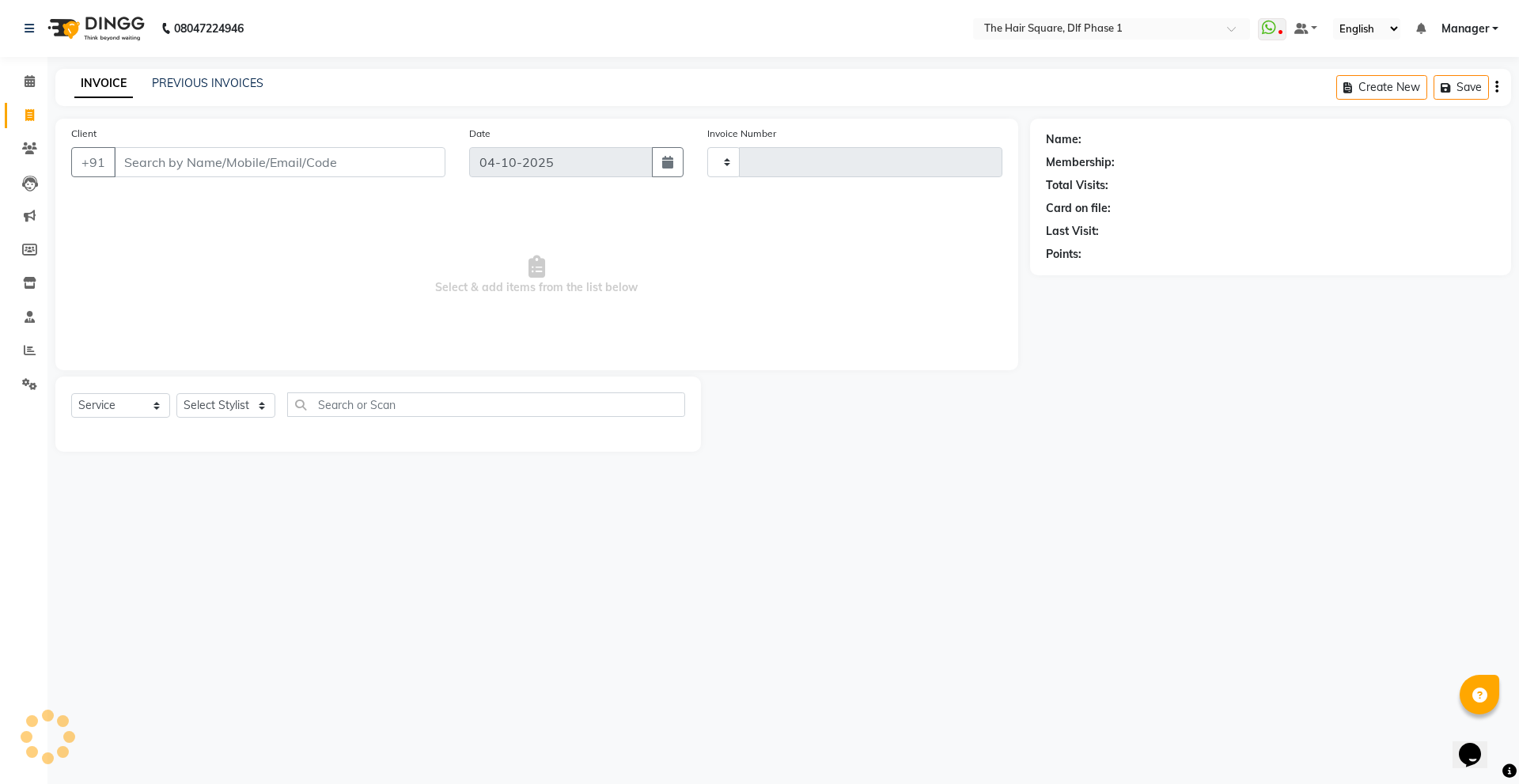
type input "2355"
select select "5766"
click at [33, 74] on span at bounding box center [30, 82] width 28 height 18
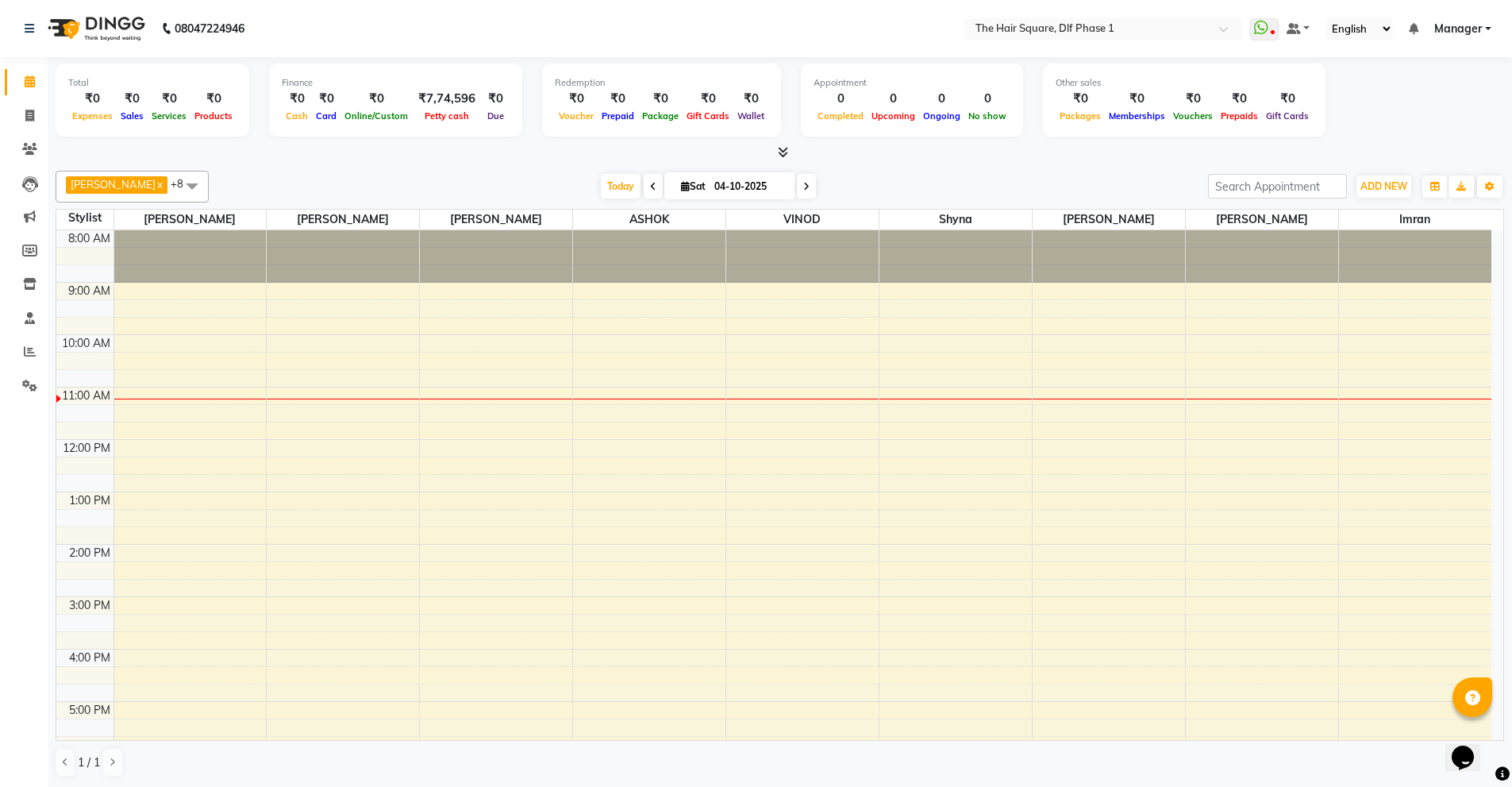
click at [730, 189] on input "04-10-2025" at bounding box center [748, 187] width 79 height 24
select select "10"
select select "2025"
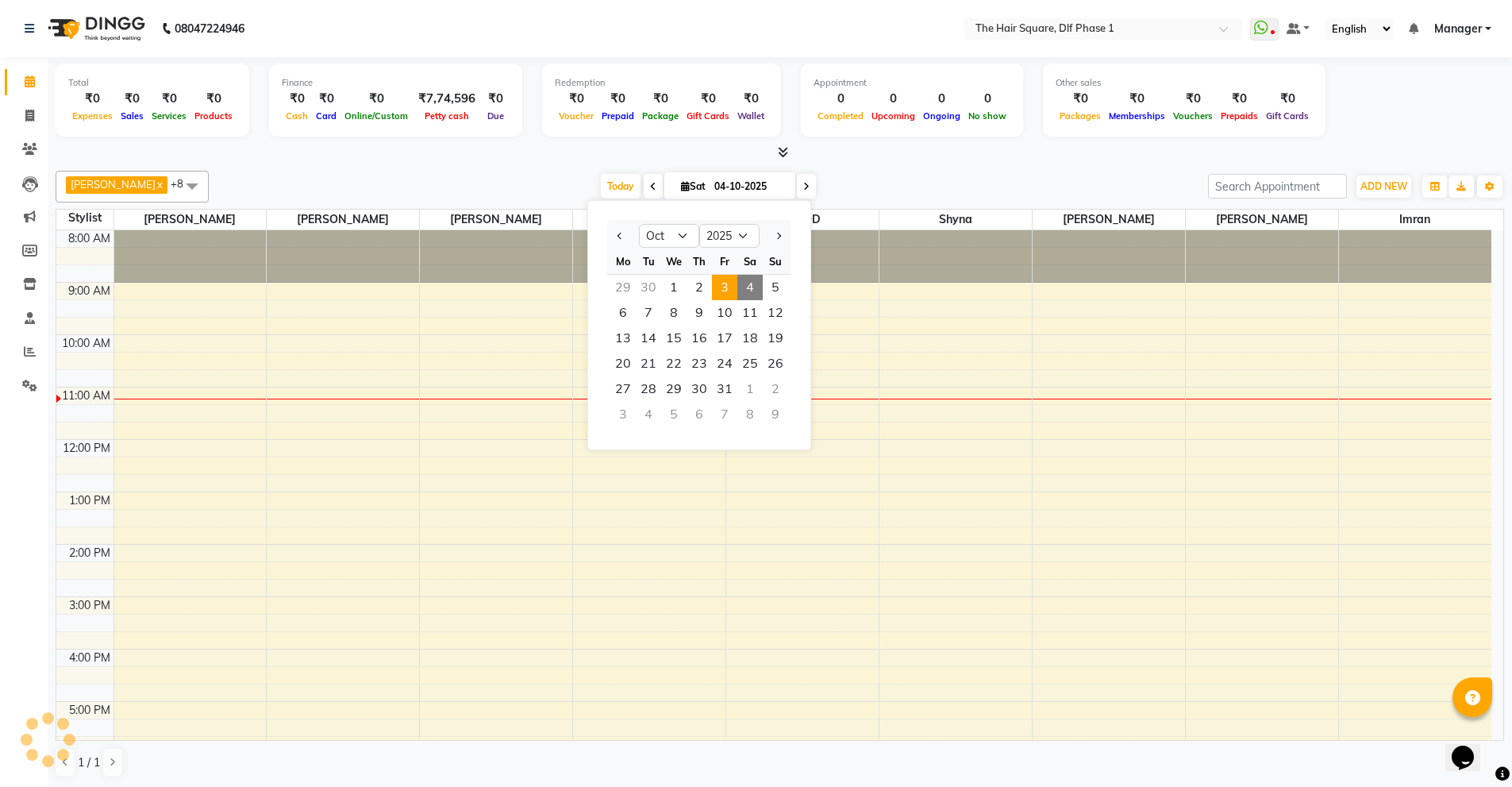
click at [721, 285] on span "3" at bounding box center [724, 287] width 26 height 26
type input "03-10-2025"
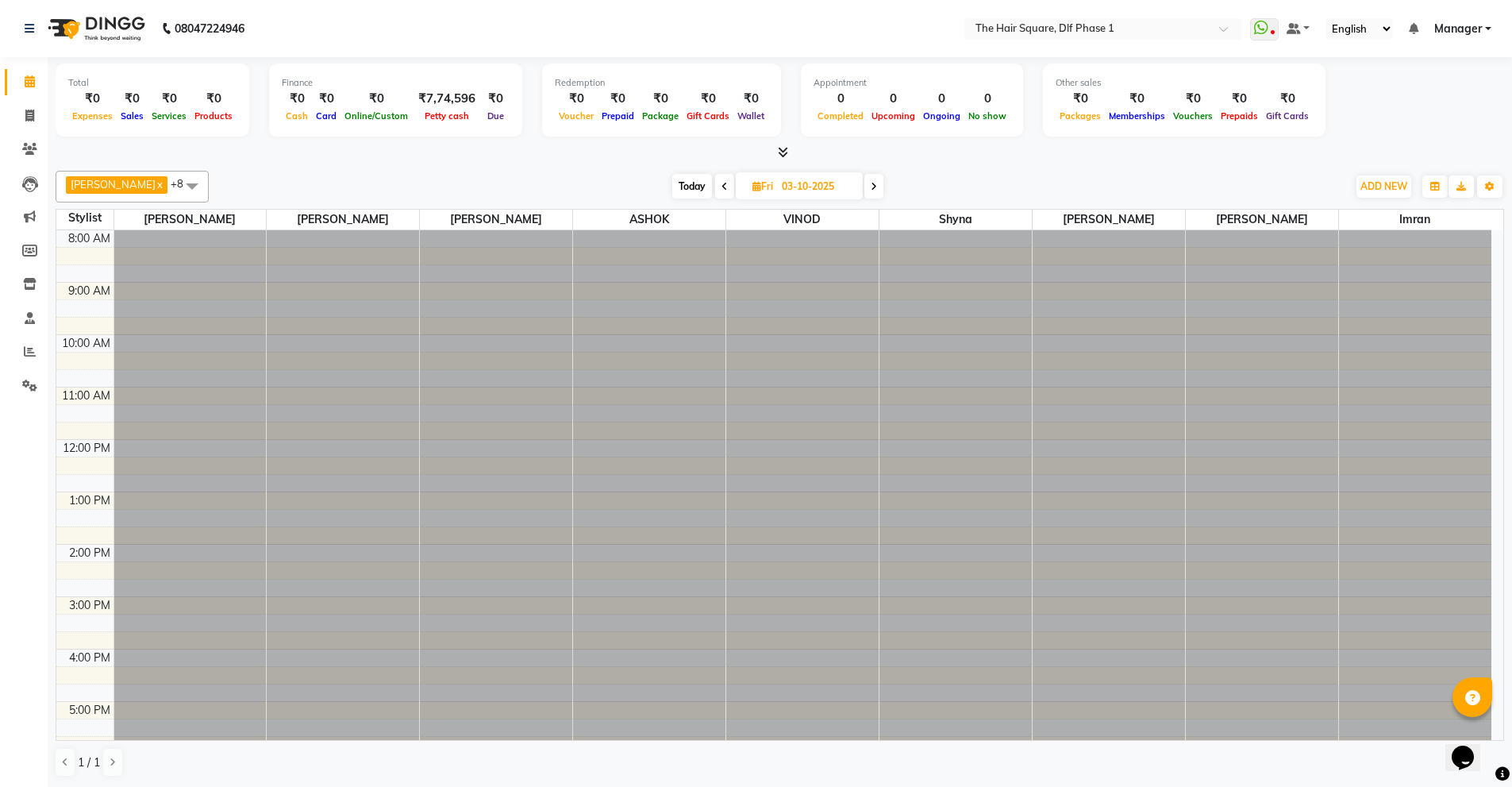
scroll to position [158, 0]
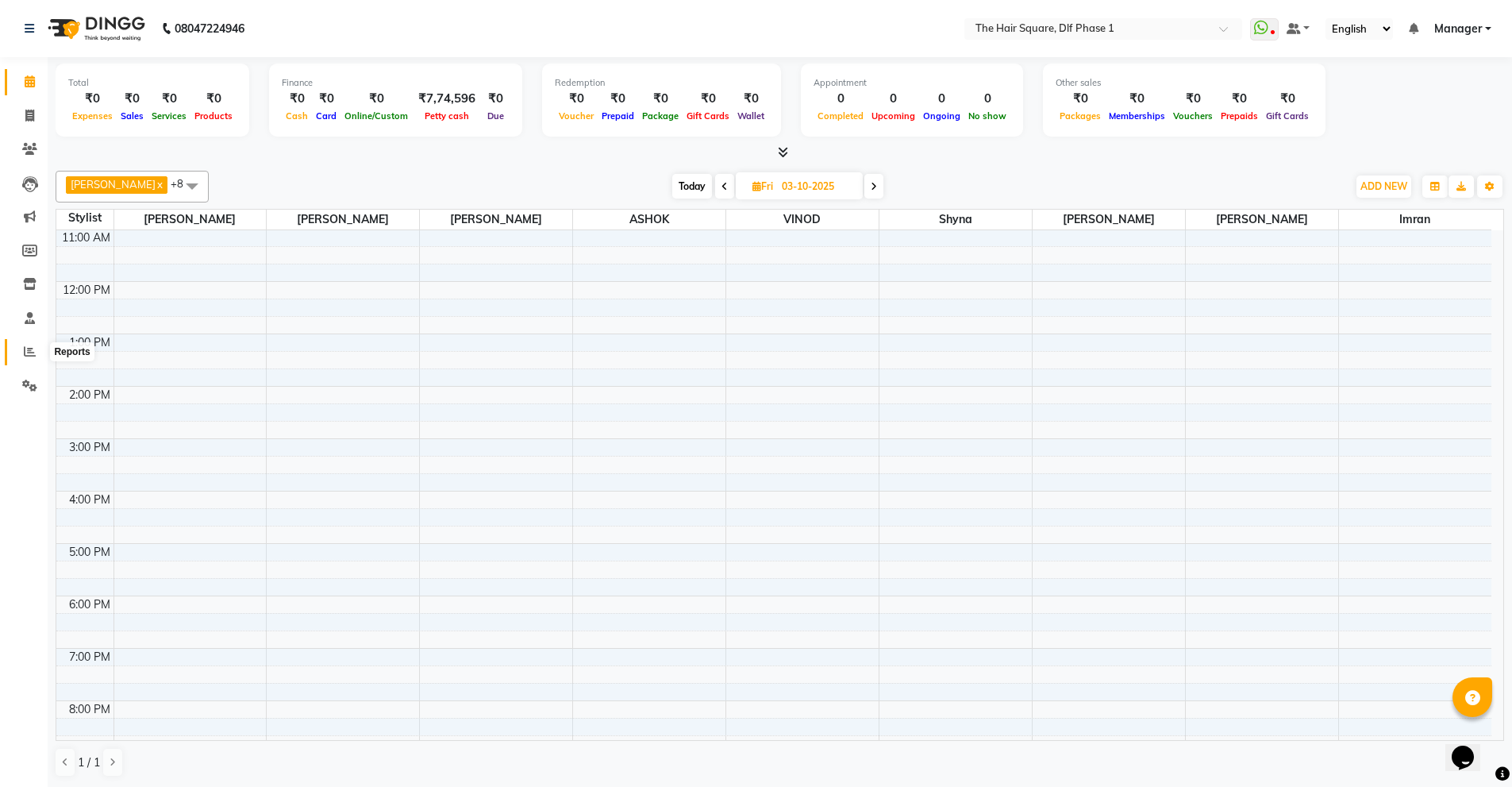
click at [30, 360] on span at bounding box center [30, 351] width 28 height 18
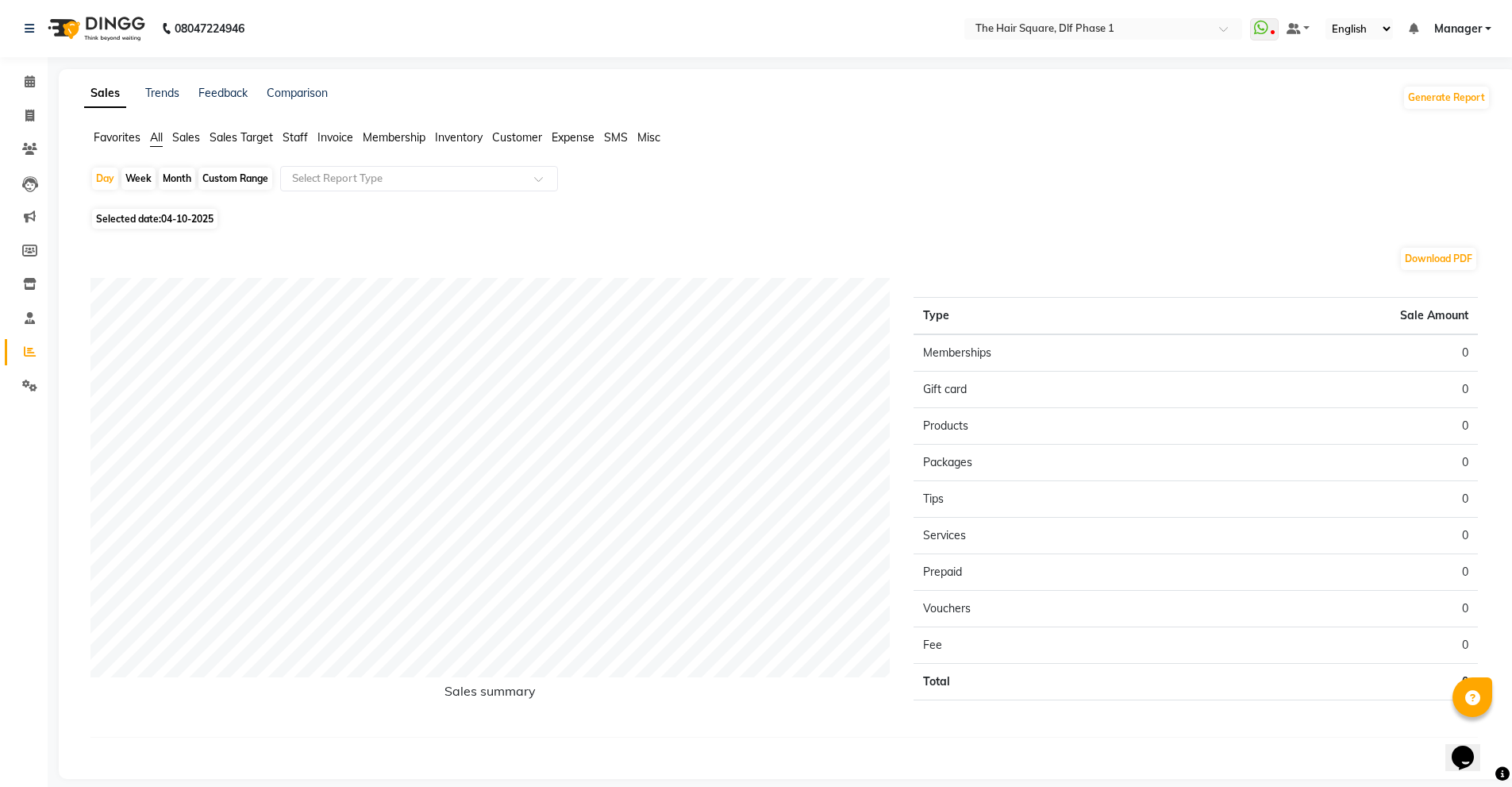
click at [201, 222] on span "04-10-2025" at bounding box center [187, 219] width 52 height 12
select select "10"
select select "2025"
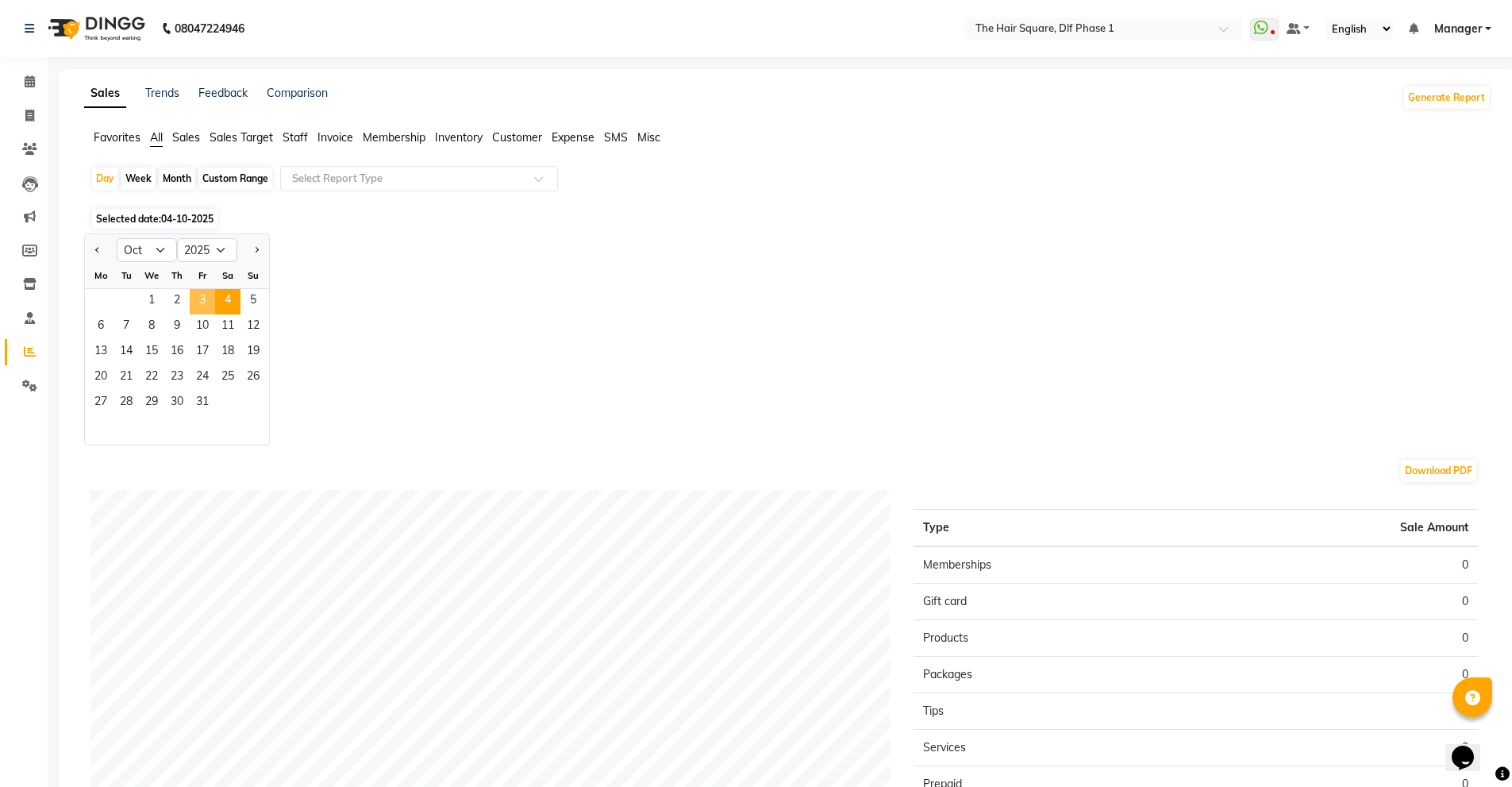
click at [210, 296] on span "3" at bounding box center [203, 302] width 26 height 26
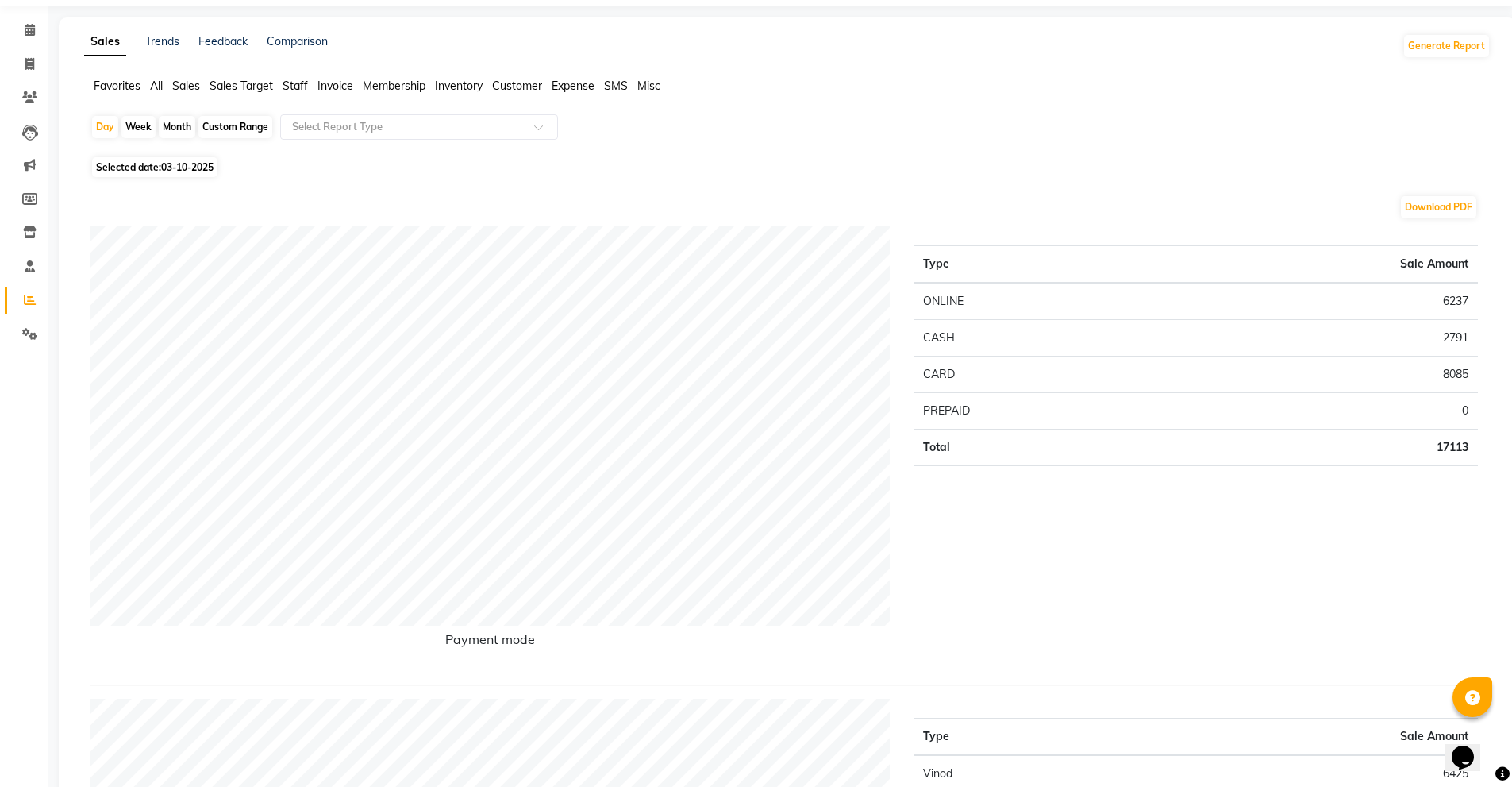
scroll to position [79, 0]
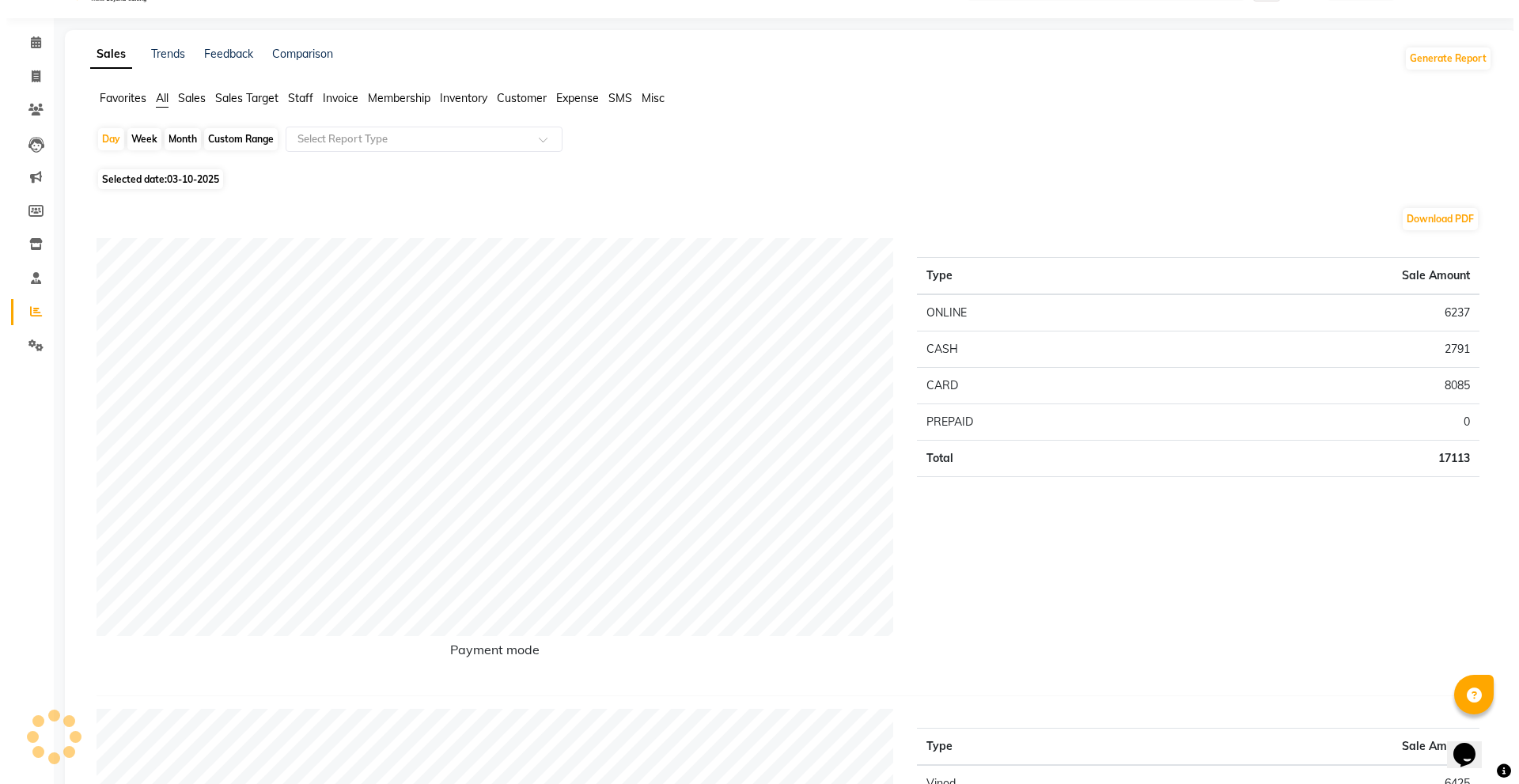
scroll to position [0, 0]
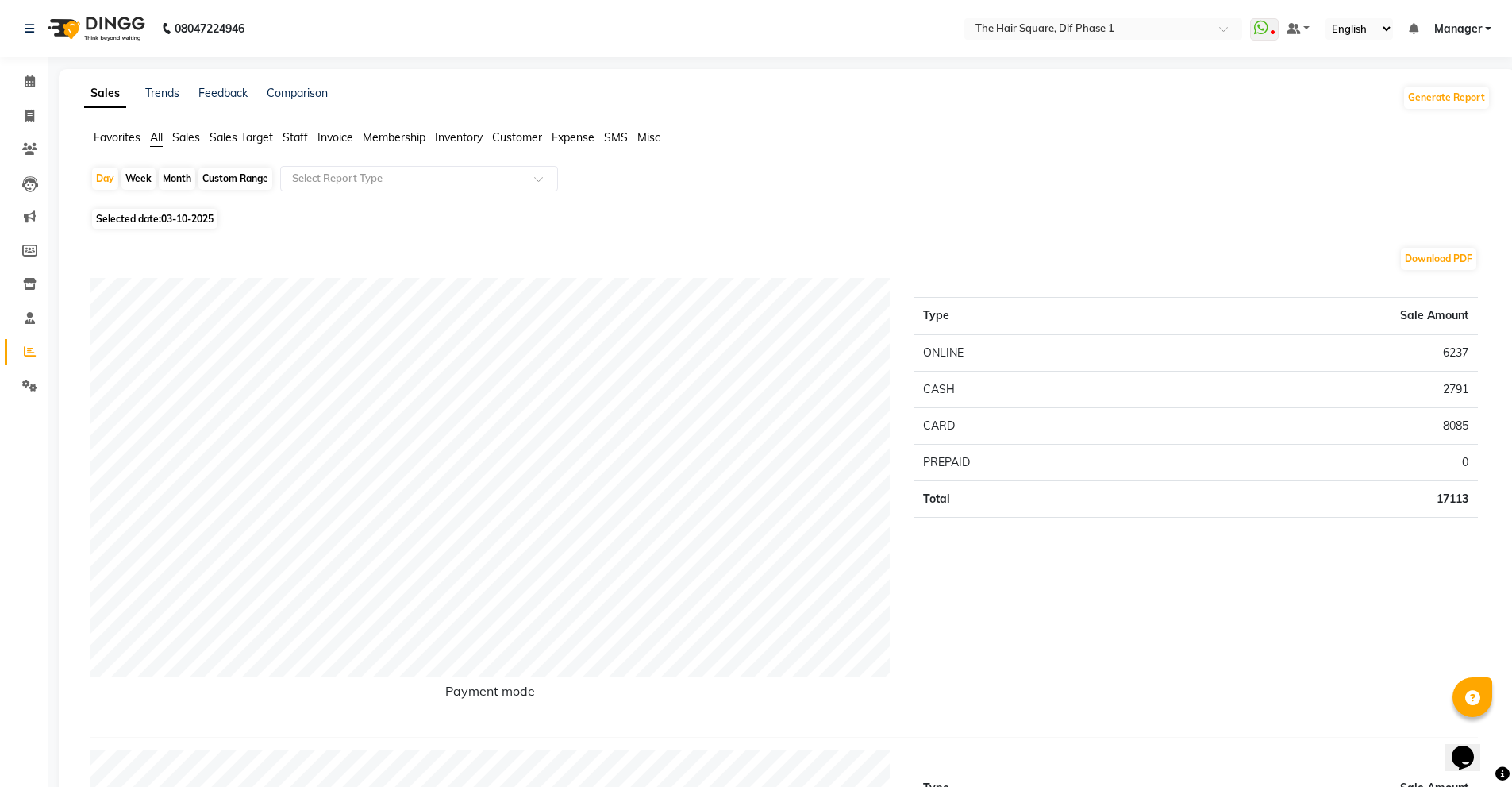
click at [274, 263] on div "Download PDF" at bounding box center [783, 259] width 1387 height 26
click at [30, 117] on icon at bounding box center [30, 115] width 9 height 12
select select "service"
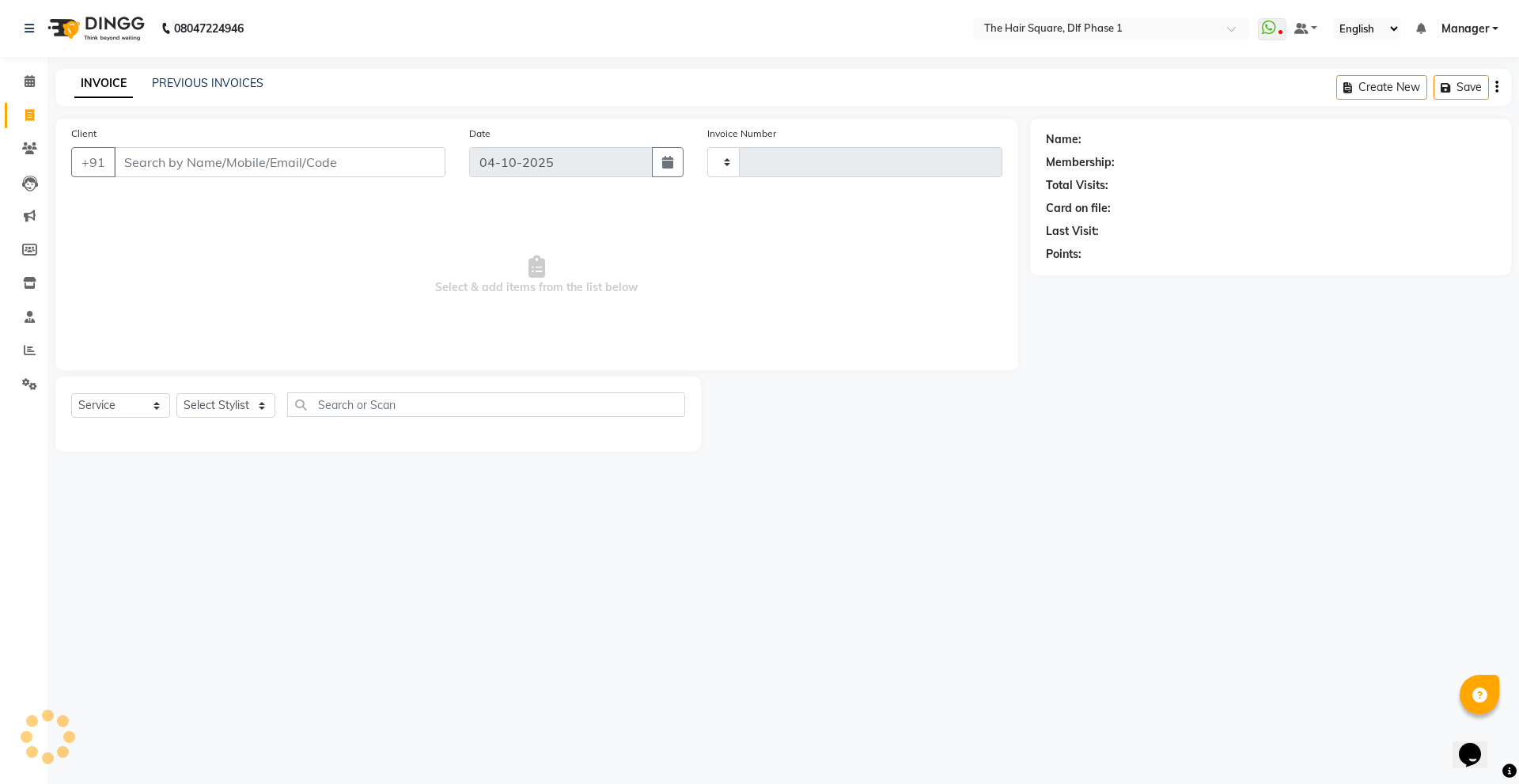
type input "2355"
select select "5766"
click at [195, 84] on link "PREVIOUS INVOICES" at bounding box center [207, 82] width 111 height 14
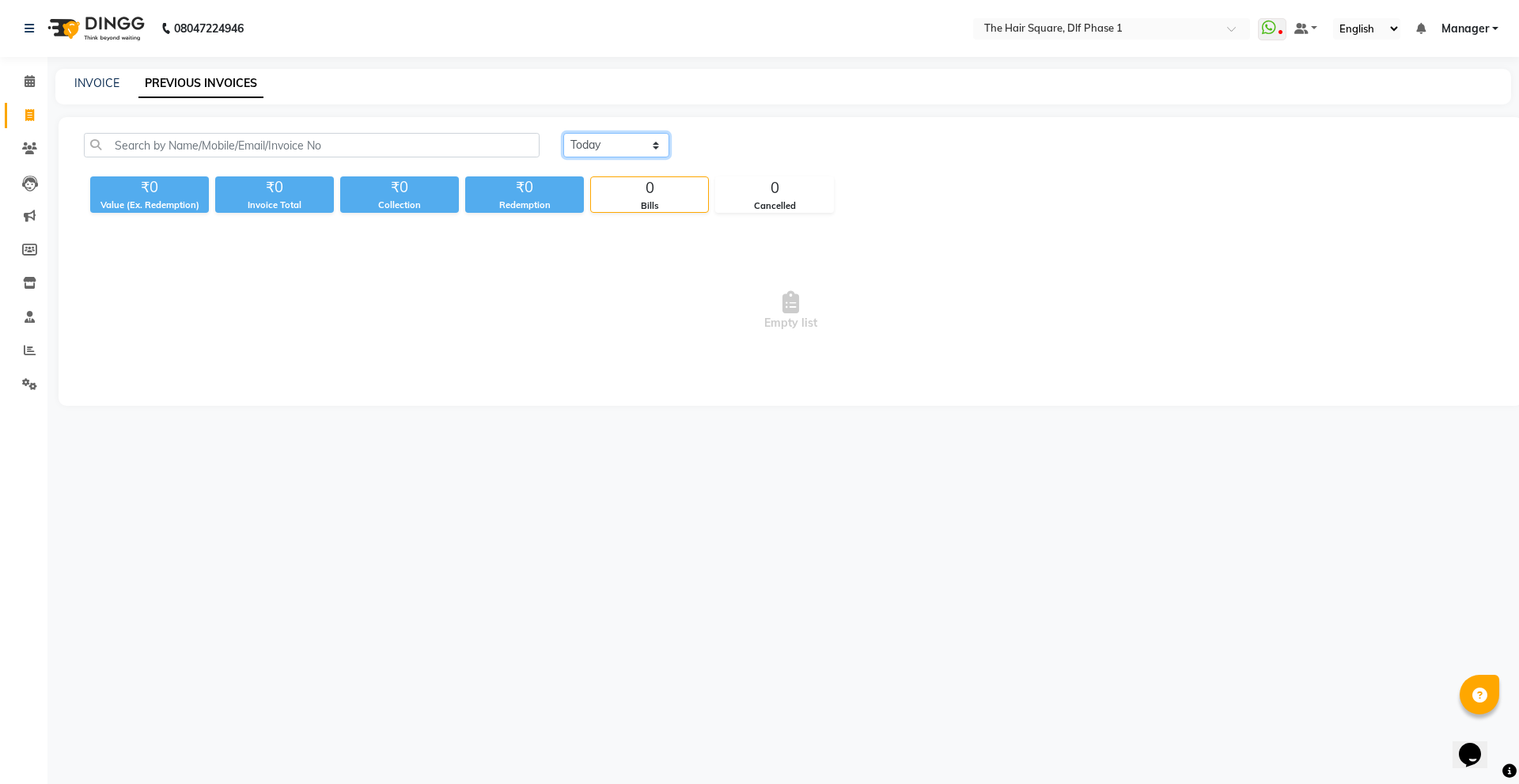
click at [621, 155] on select "Today Yesterday Custom Range" at bounding box center [616, 144] width 106 height 25
select select "yesterday"
click at [563, 133] on select "Today Yesterday Custom Range" at bounding box center [616, 144] width 106 height 25
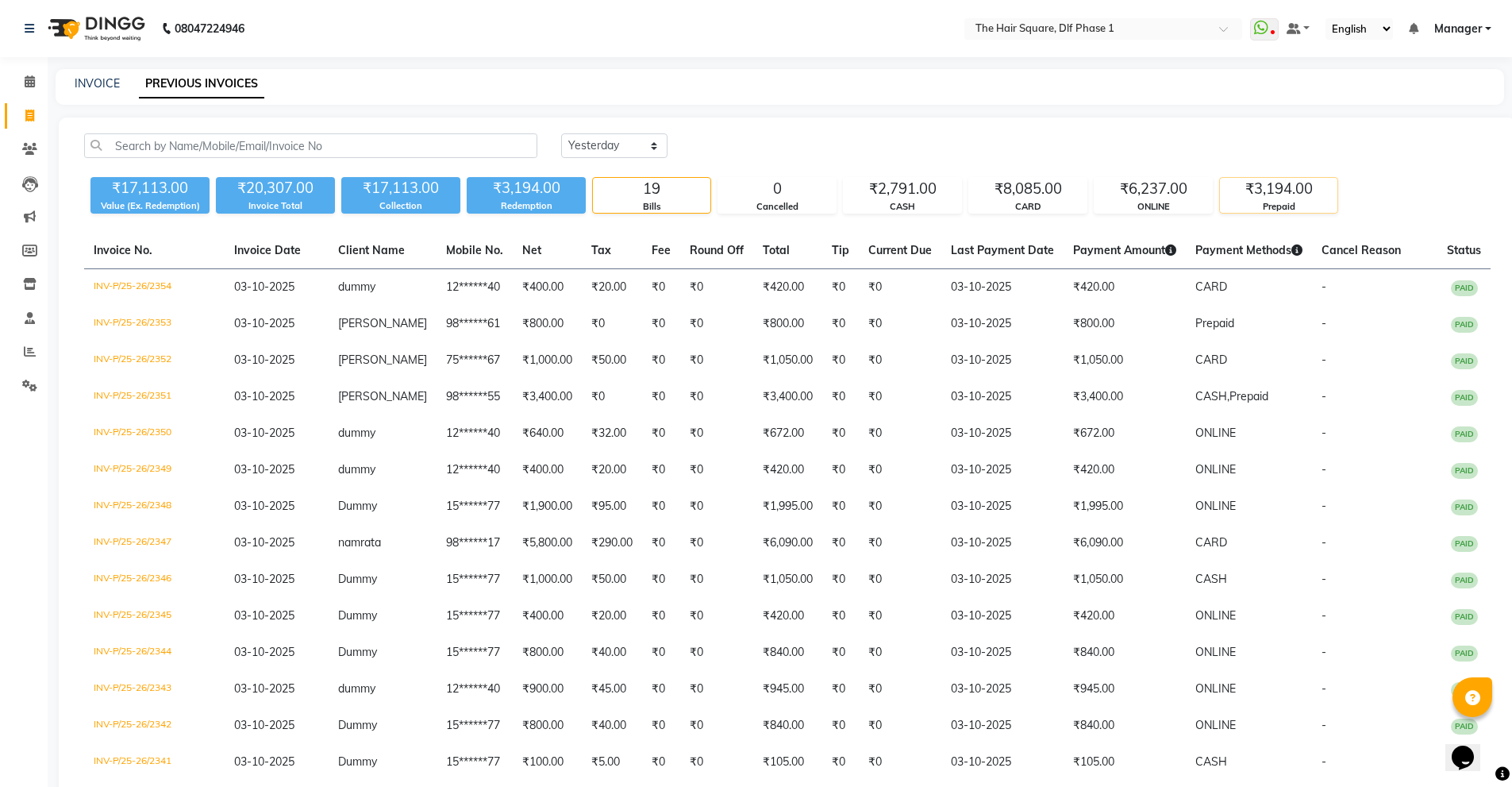
click at [1296, 199] on div "₹3,194.00" at bounding box center [1278, 189] width 118 height 22
